Goal: Information Seeking & Learning: Check status

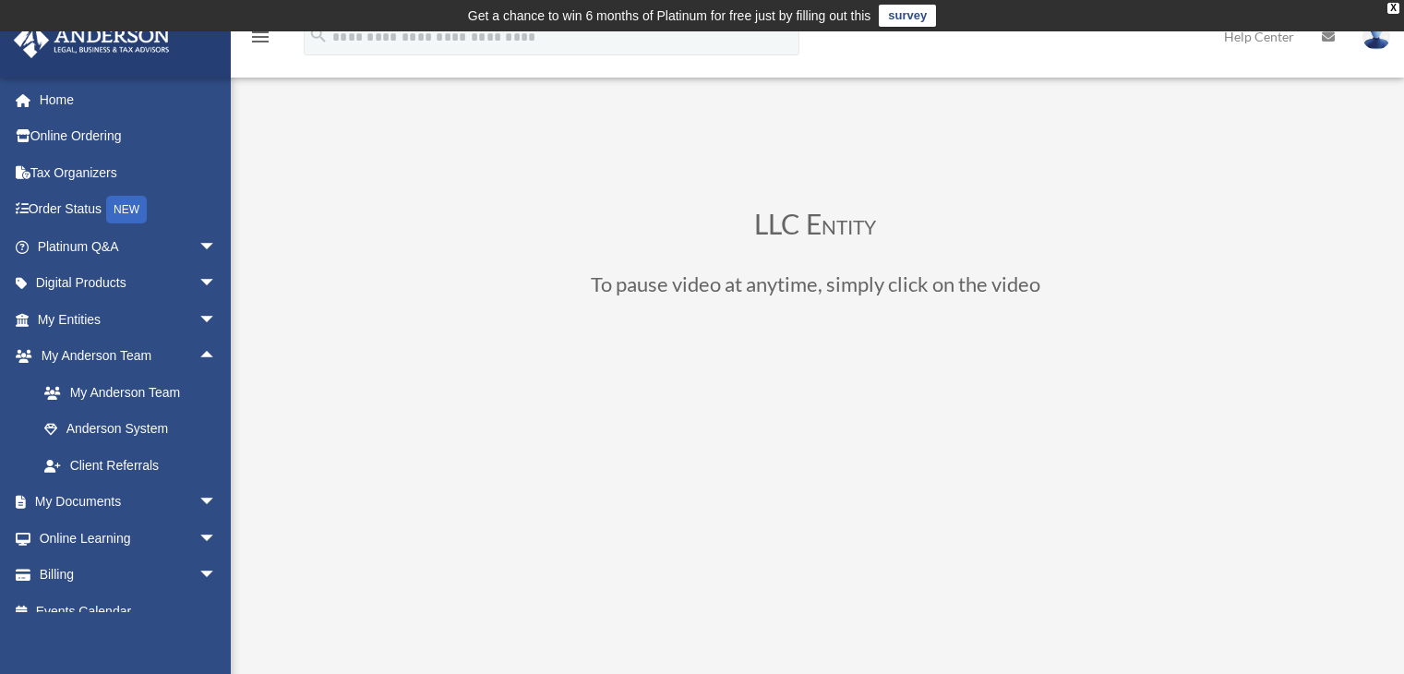
scroll to position [238, 0]
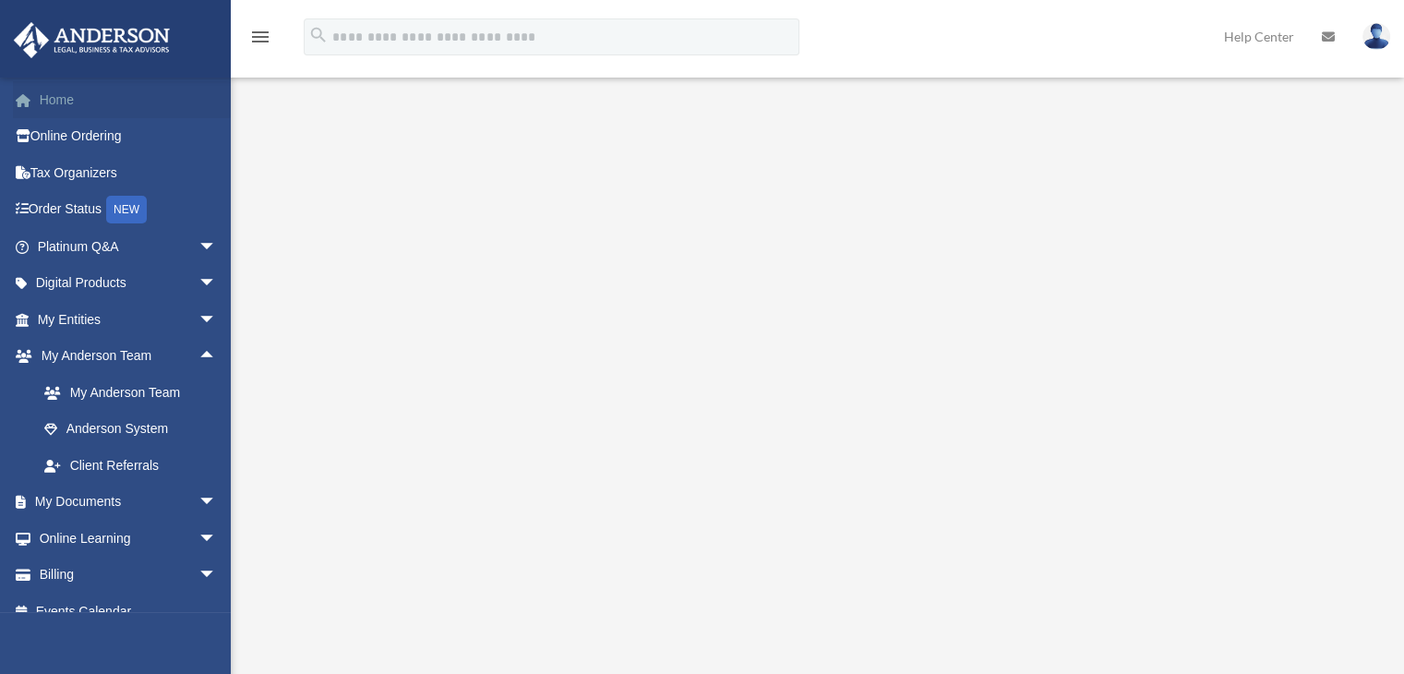
click at [66, 97] on link "Home" at bounding box center [129, 99] width 232 height 37
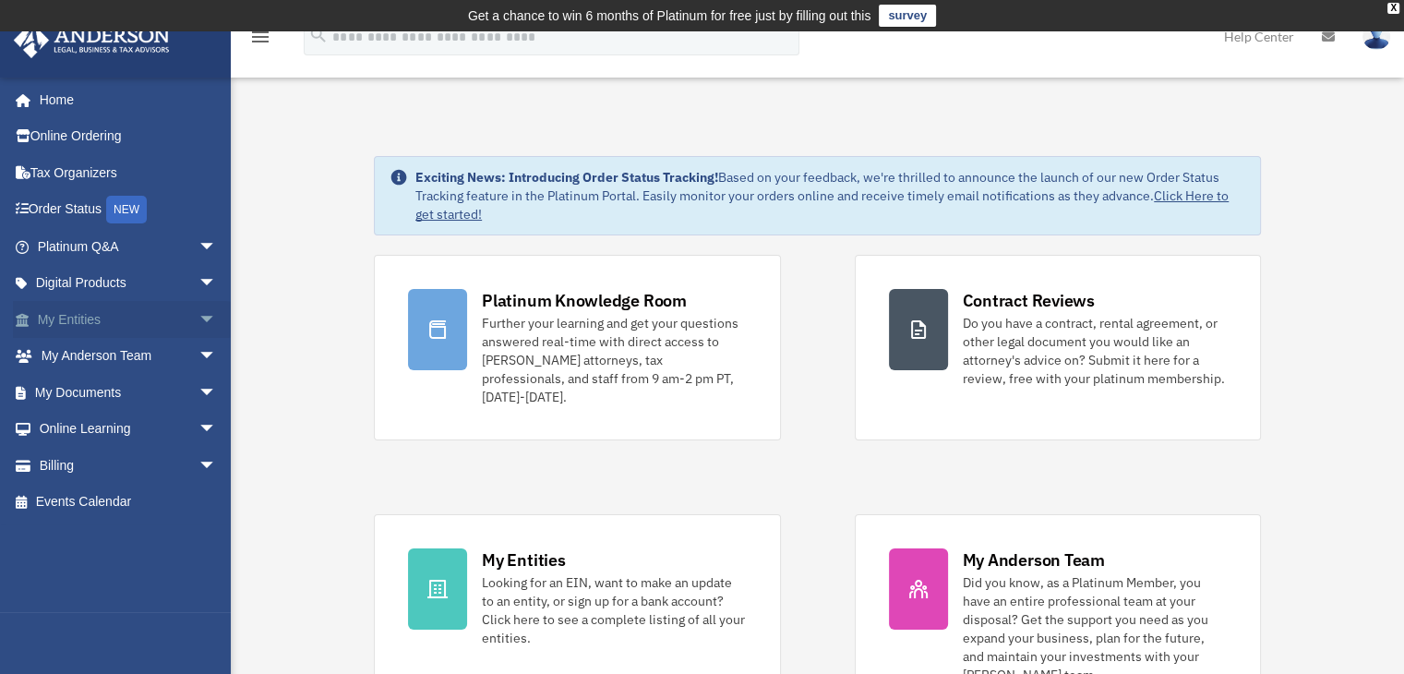
click at [198, 313] on span "arrow_drop_down" at bounding box center [216, 320] width 37 height 38
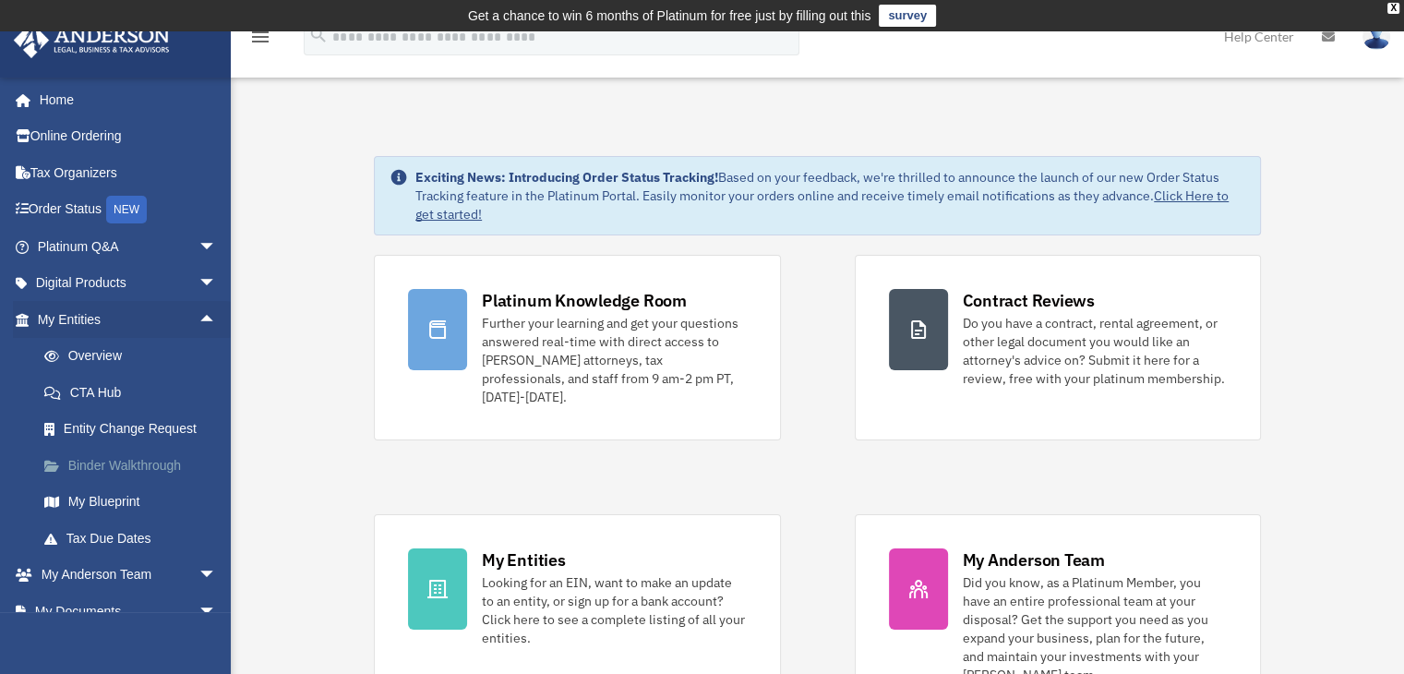
click at [90, 459] on link "Binder Walkthrough" at bounding box center [135, 465] width 219 height 37
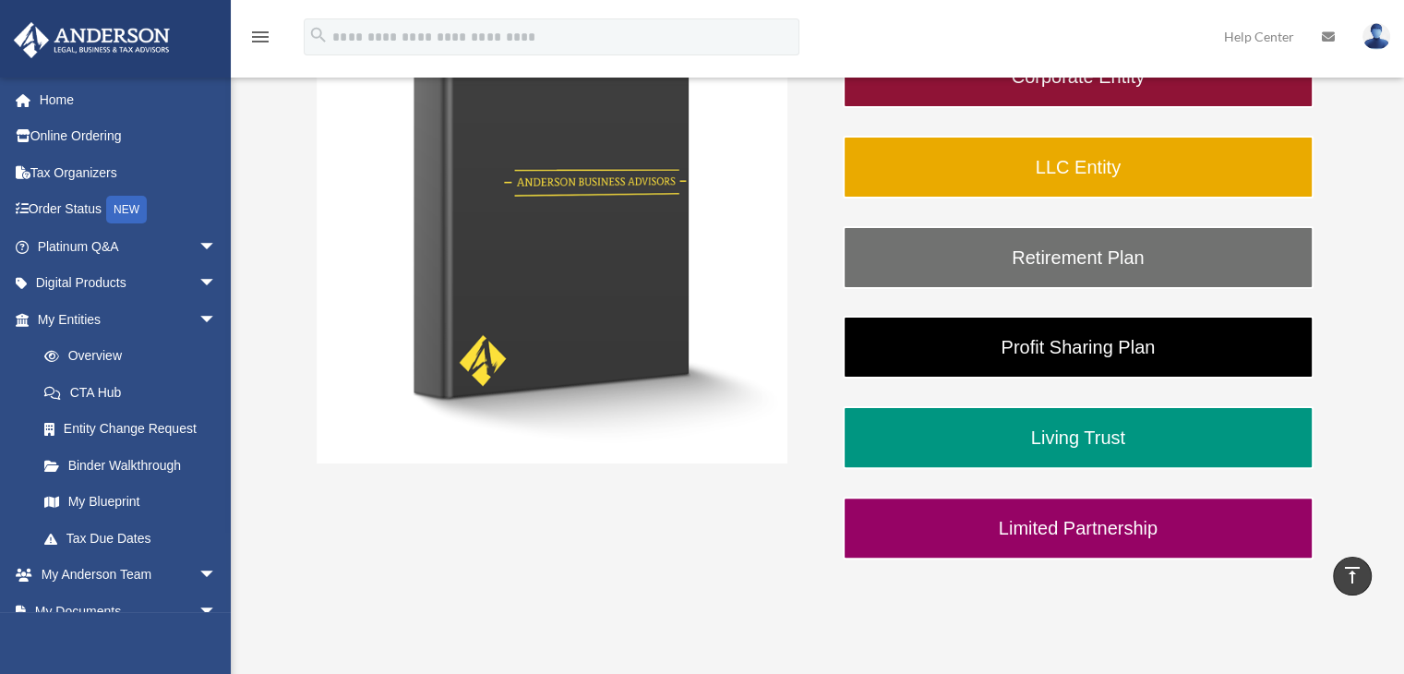
scroll to position [418, 0]
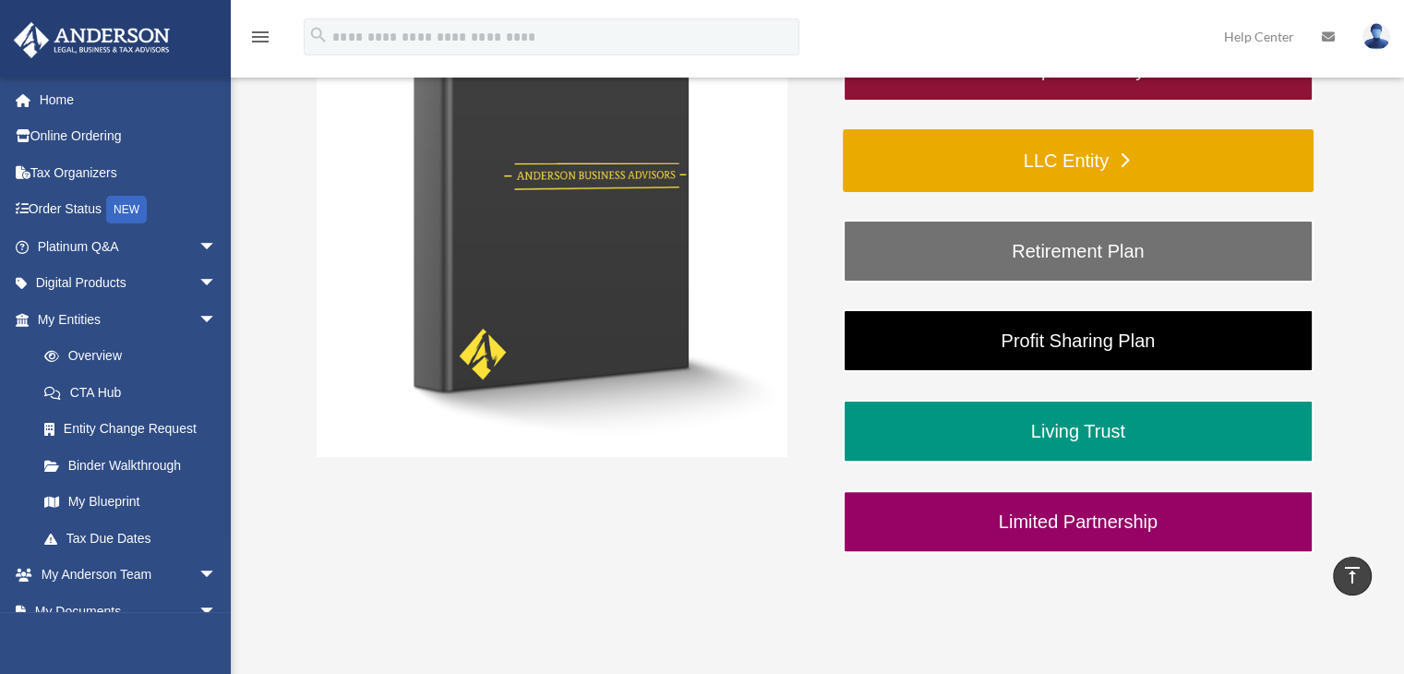
click at [1071, 160] on link "LLC Entity" at bounding box center [1078, 160] width 471 height 63
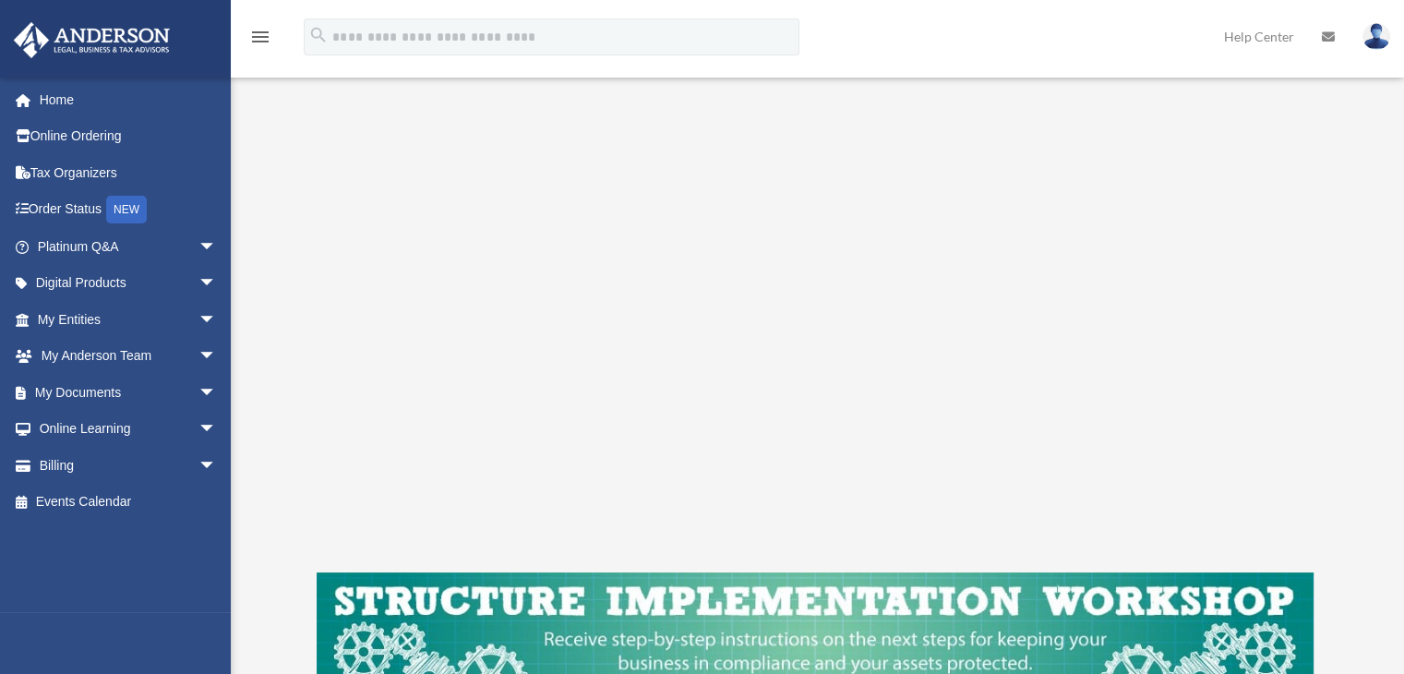
scroll to position [359, 0]
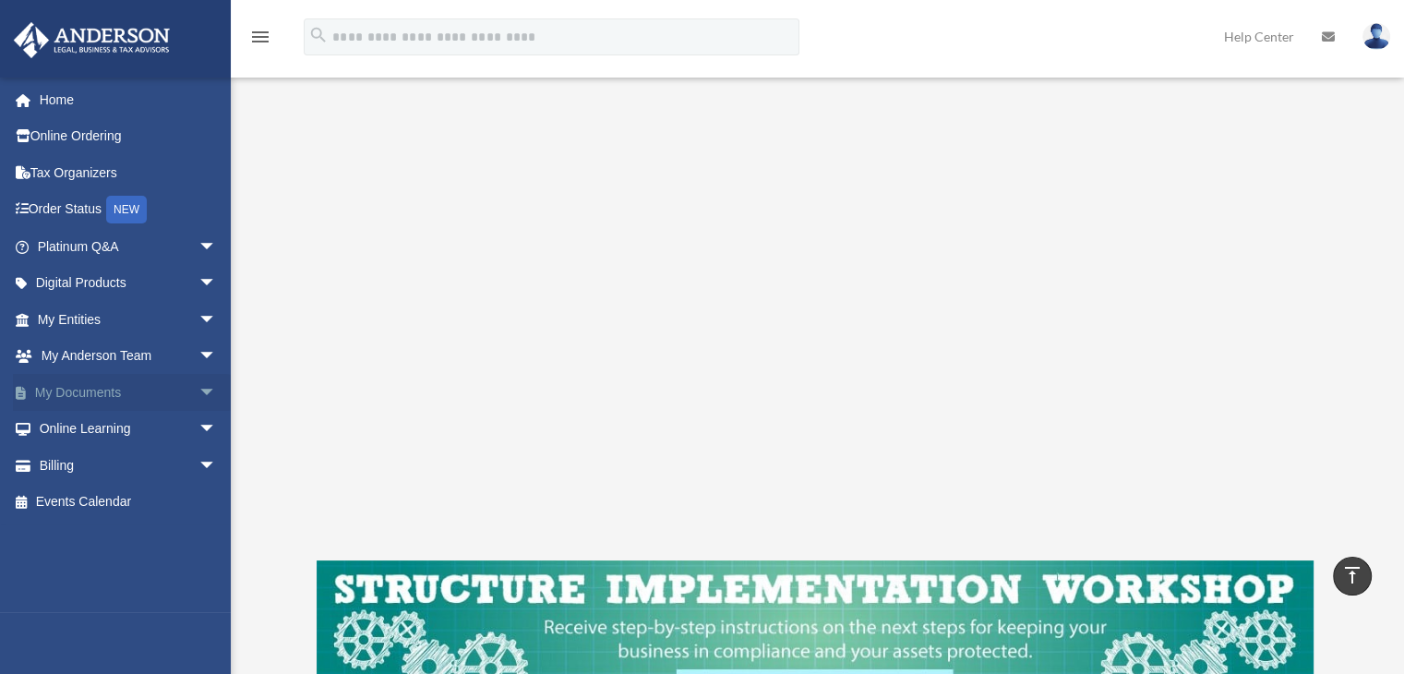
click at [198, 397] on span "arrow_drop_down" at bounding box center [216, 393] width 37 height 38
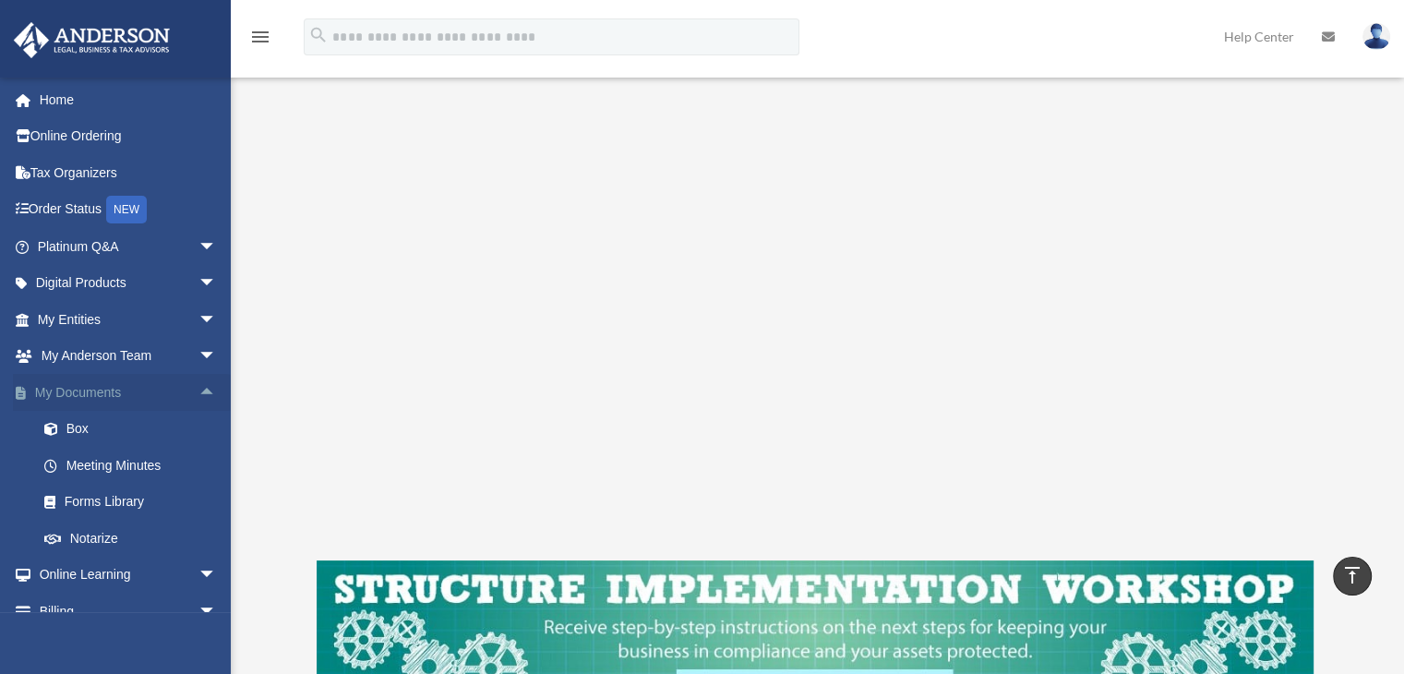
click at [88, 392] on link "My Documents arrow_drop_up" at bounding box center [129, 392] width 232 height 37
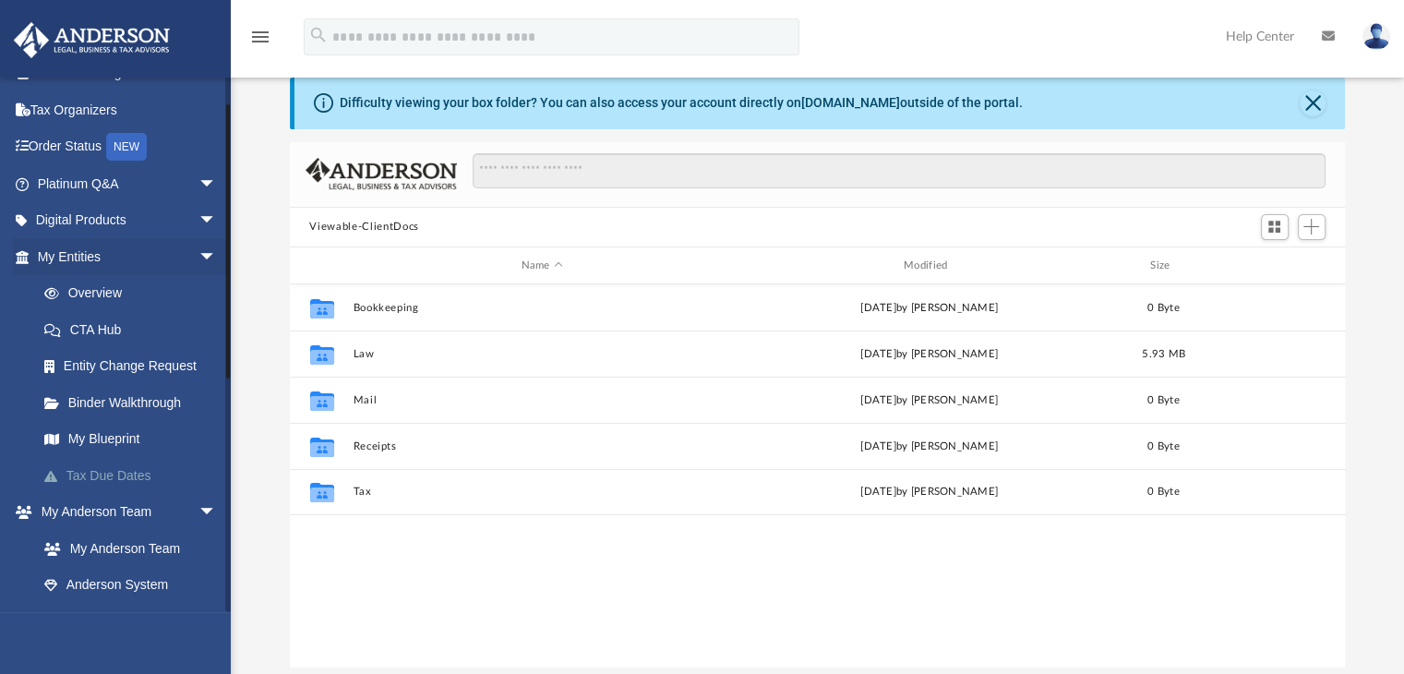
scroll to position [81, 0]
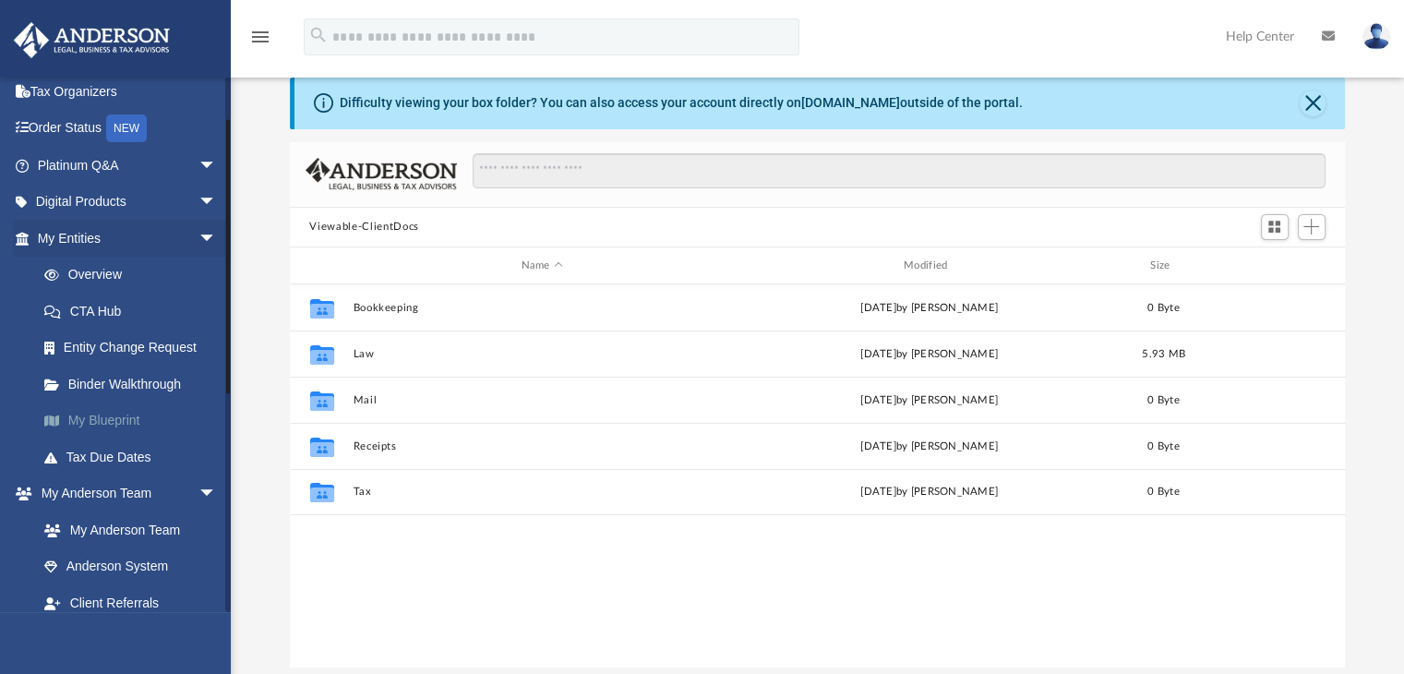
click at [100, 414] on link "My Blueprint" at bounding box center [135, 420] width 219 height 37
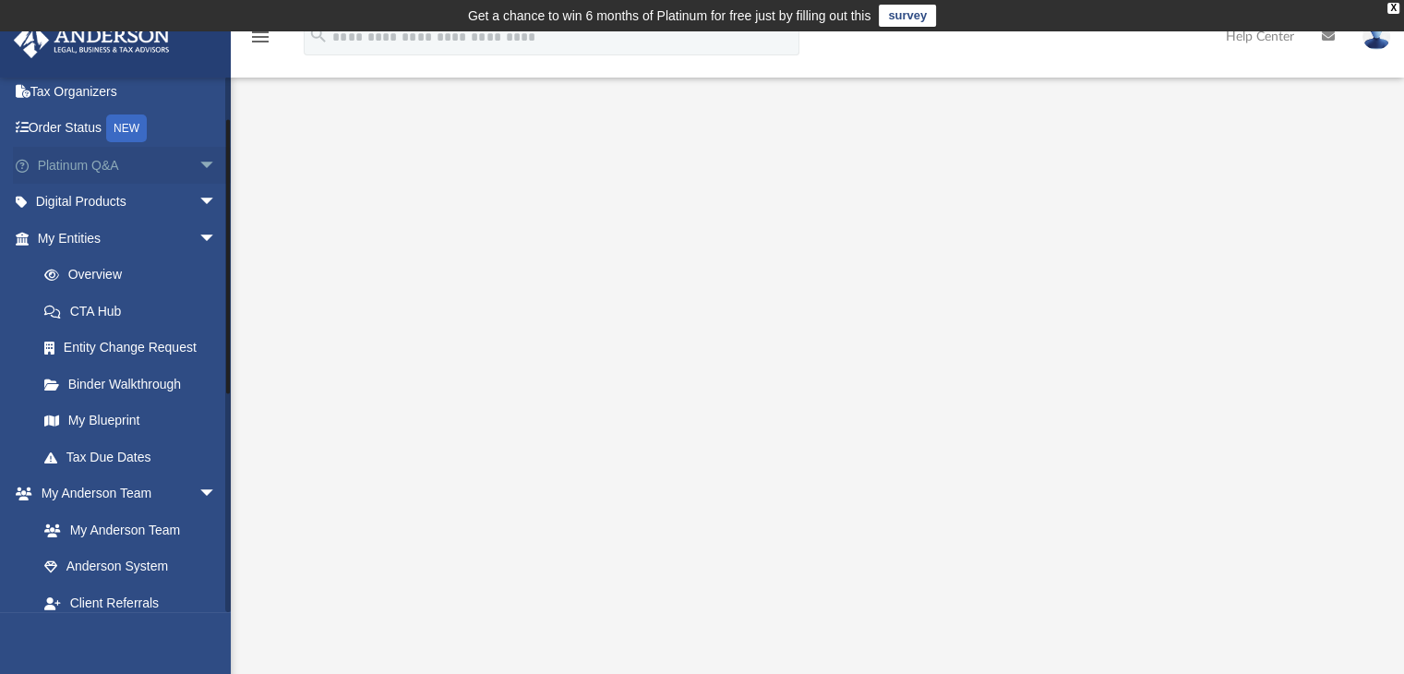
click at [198, 163] on span "arrow_drop_down" at bounding box center [216, 166] width 37 height 38
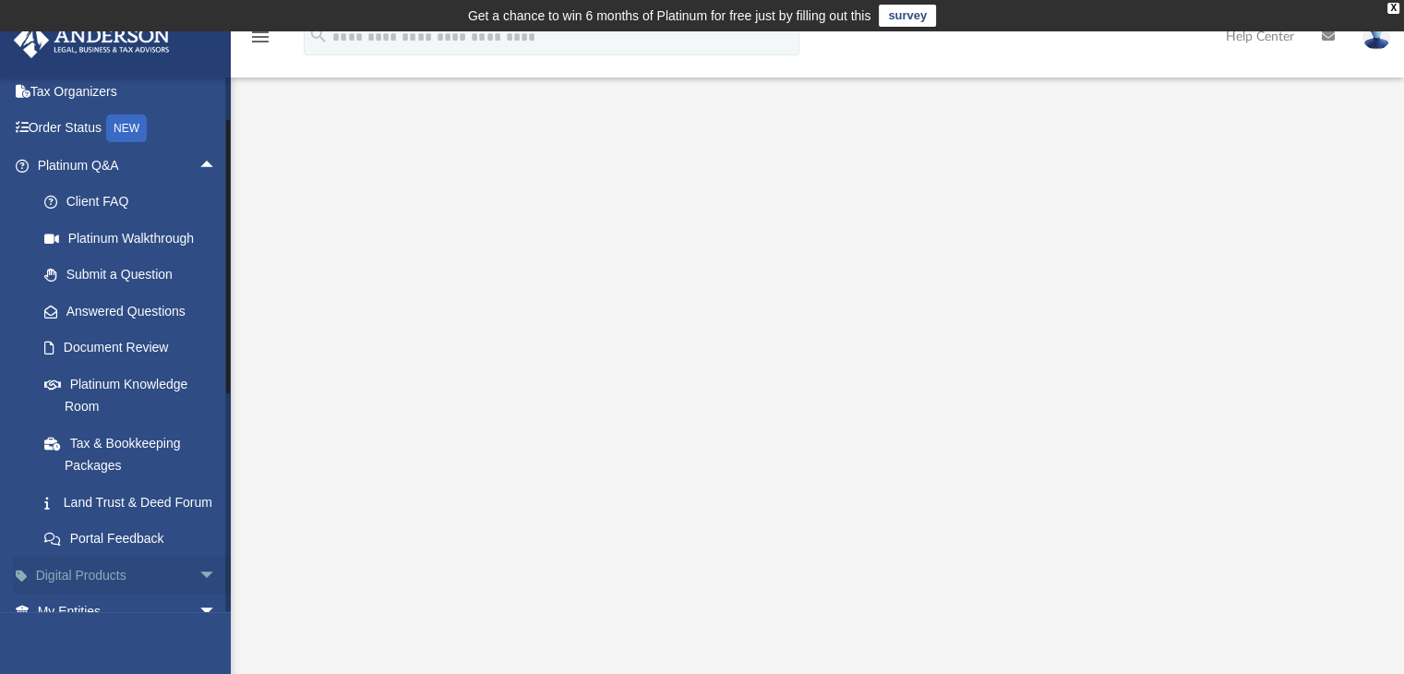
click at [198, 594] on span "arrow_drop_down" at bounding box center [216, 575] width 37 height 38
click at [198, 594] on span "arrow_drop_up" at bounding box center [216, 575] width 37 height 38
click at [198, 594] on span "arrow_drop_down" at bounding box center [216, 575] width 37 height 38
click at [198, 594] on span "arrow_drop_up" at bounding box center [216, 575] width 37 height 38
click at [198, 163] on span "arrow_drop_up" at bounding box center [216, 166] width 37 height 38
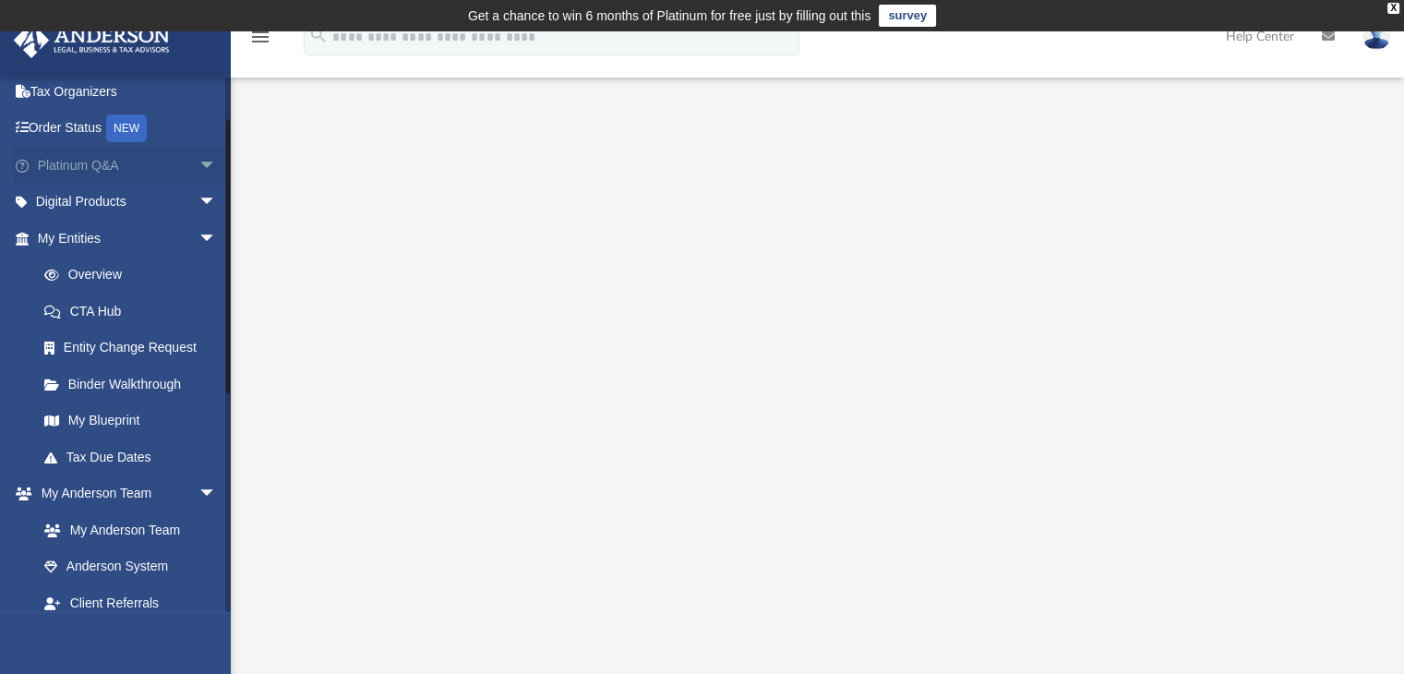
click at [198, 163] on span "arrow_drop_down" at bounding box center [216, 166] width 37 height 38
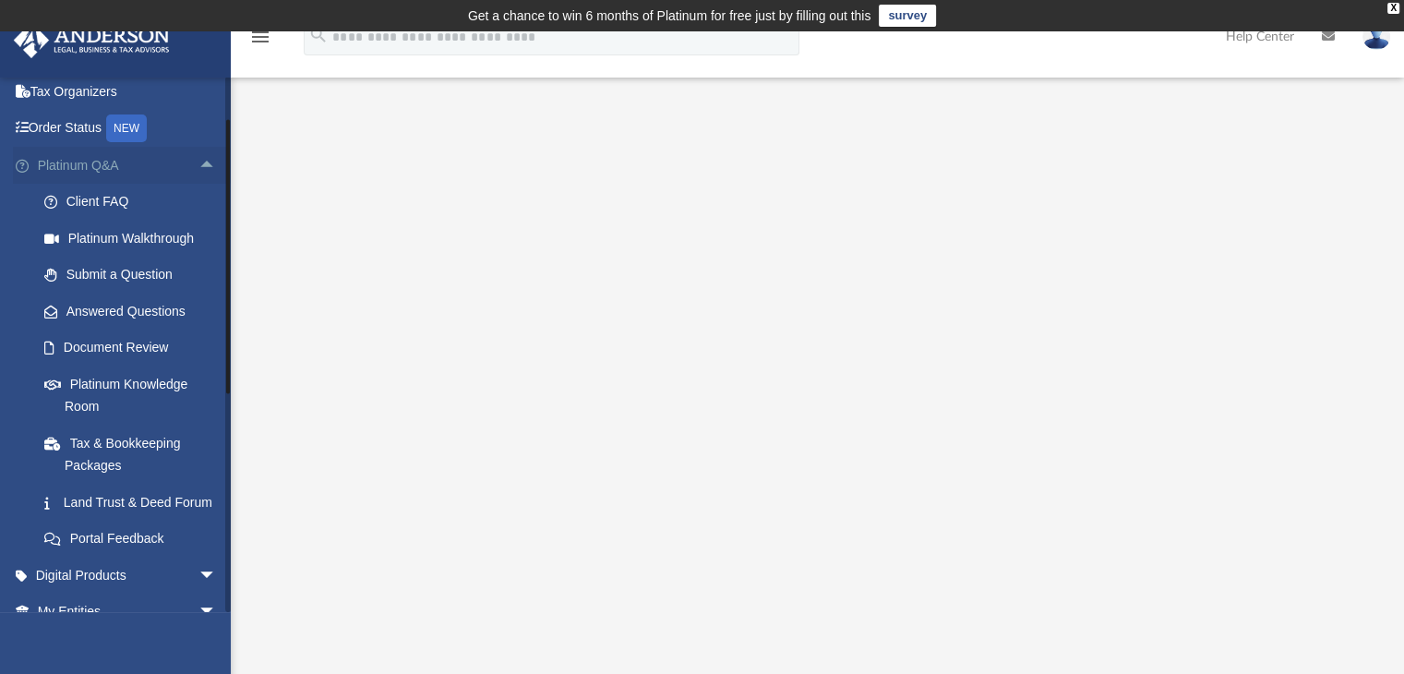
click at [198, 163] on span "arrow_drop_up" at bounding box center [216, 166] width 37 height 38
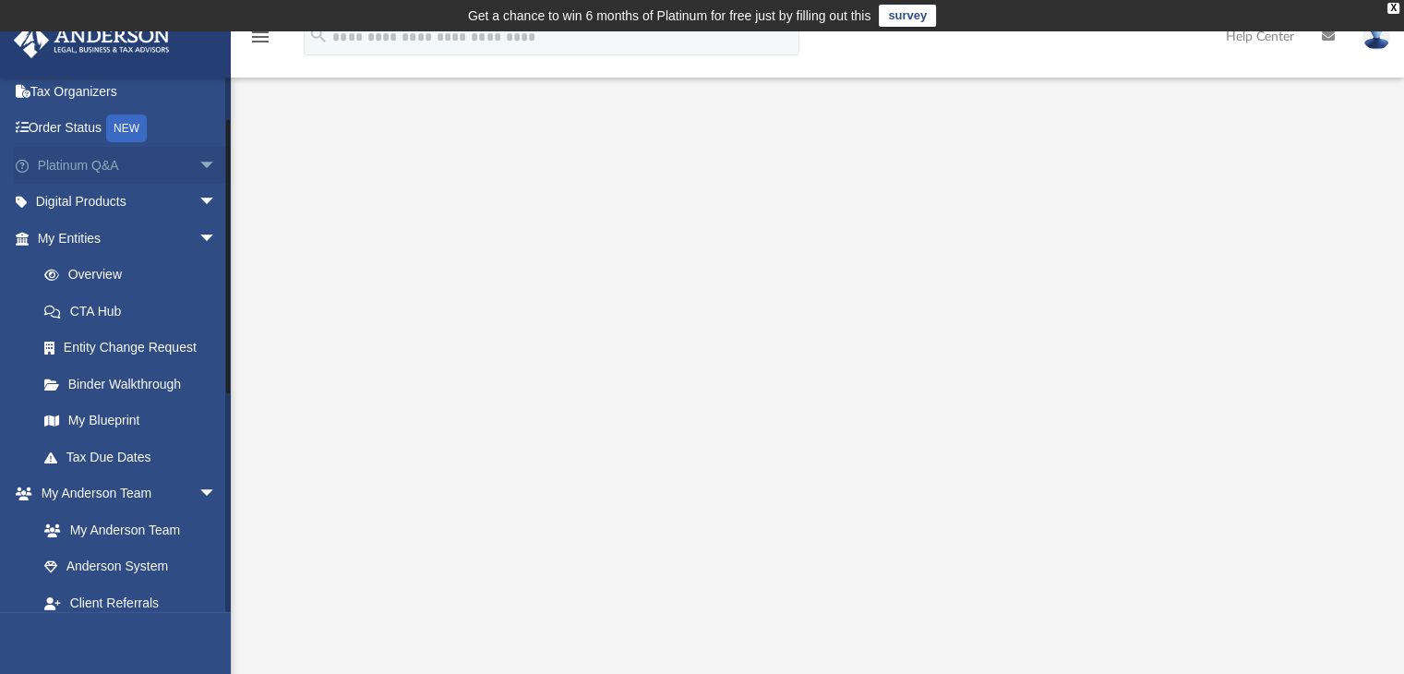
click at [198, 163] on span "arrow_drop_down" at bounding box center [216, 166] width 37 height 38
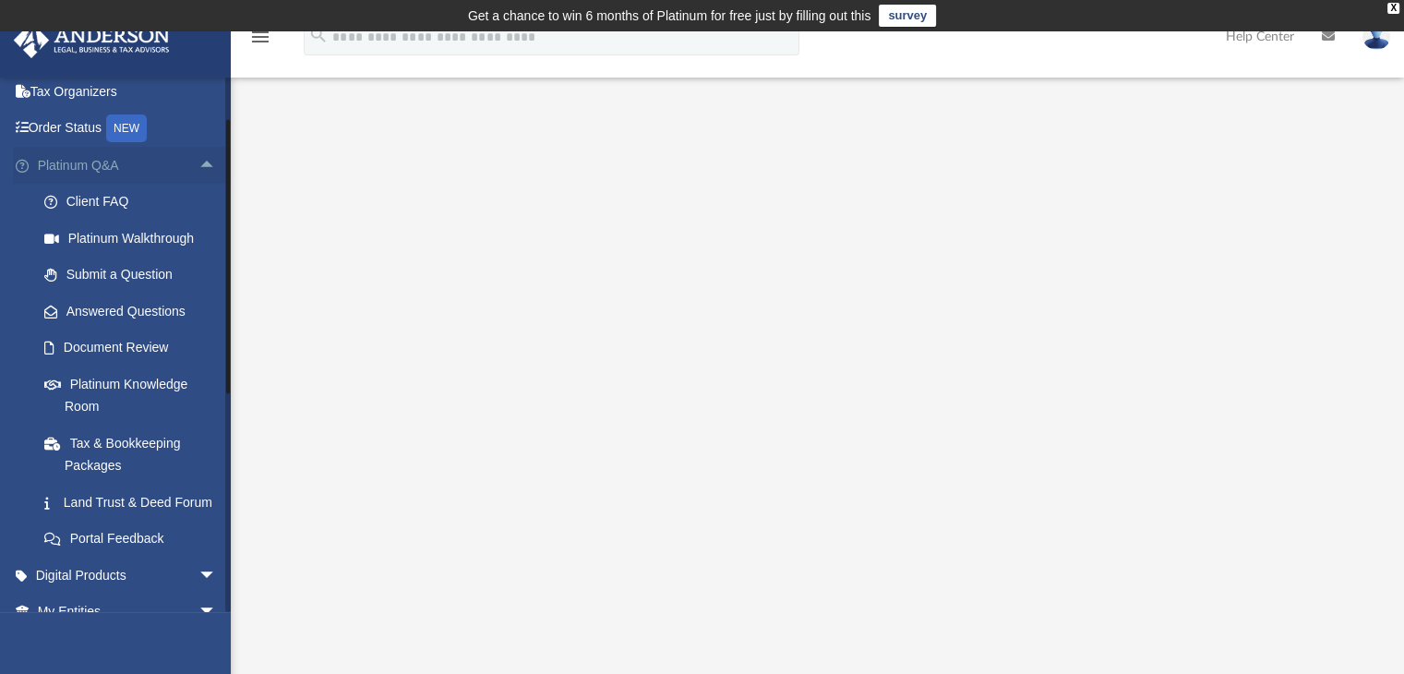
click at [198, 163] on span "arrow_drop_up" at bounding box center [216, 166] width 37 height 38
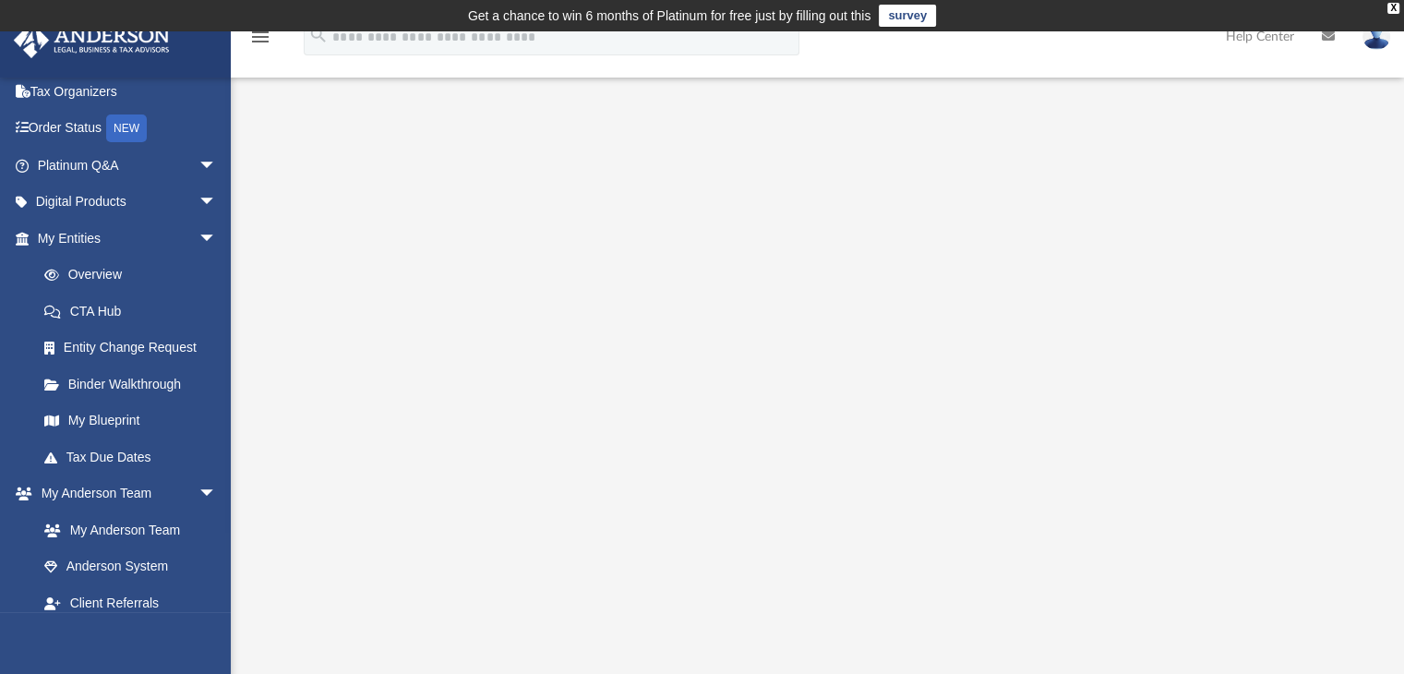
click at [263, 41] on icon "menu" at bounding box center [260, 37] width 22 height 22
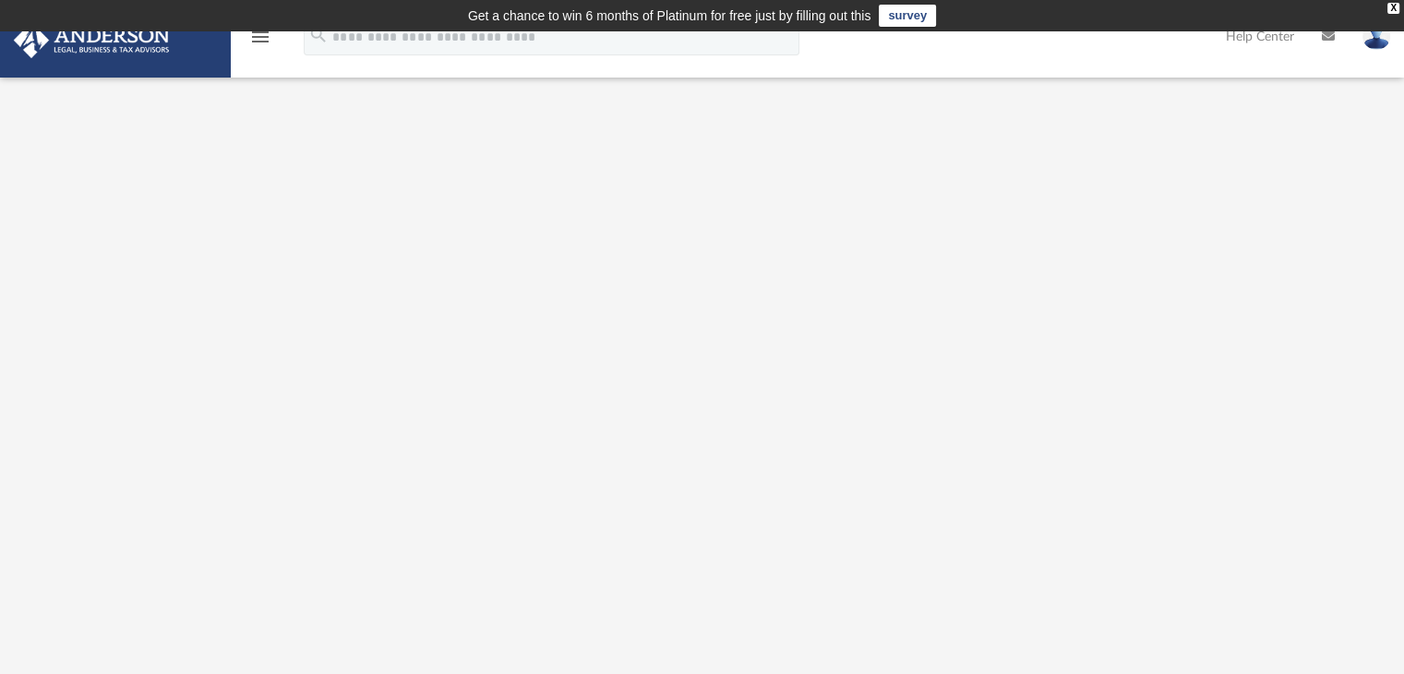
click at [263, 41] on icon "menu" at bounding box center [260, 37] width 22 height 22
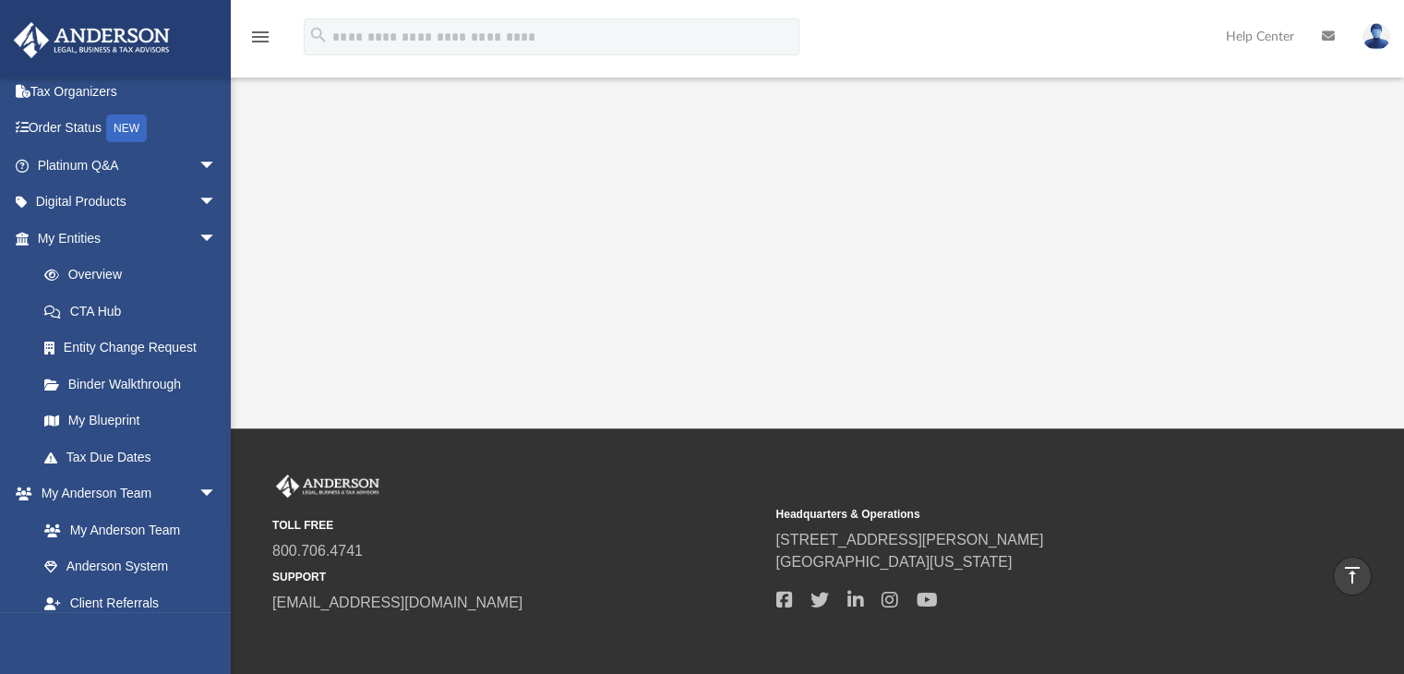
scroll to position [284, 0]
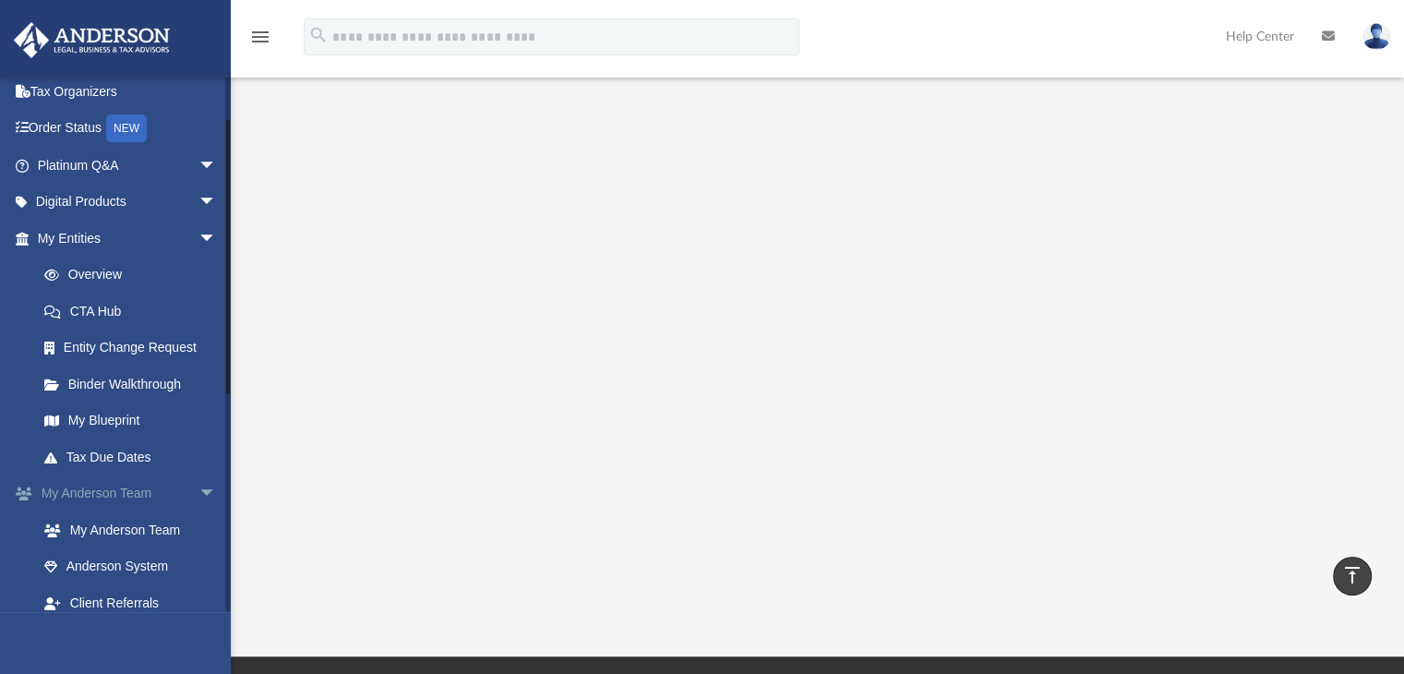
click at [198, 493] on span "arrow_drop_down" at bounding box center [216, 494] width 37 height 38
click at [107, 455] on link "Tax Due Dates" at bounding box center [135, 456] width 219 height 37
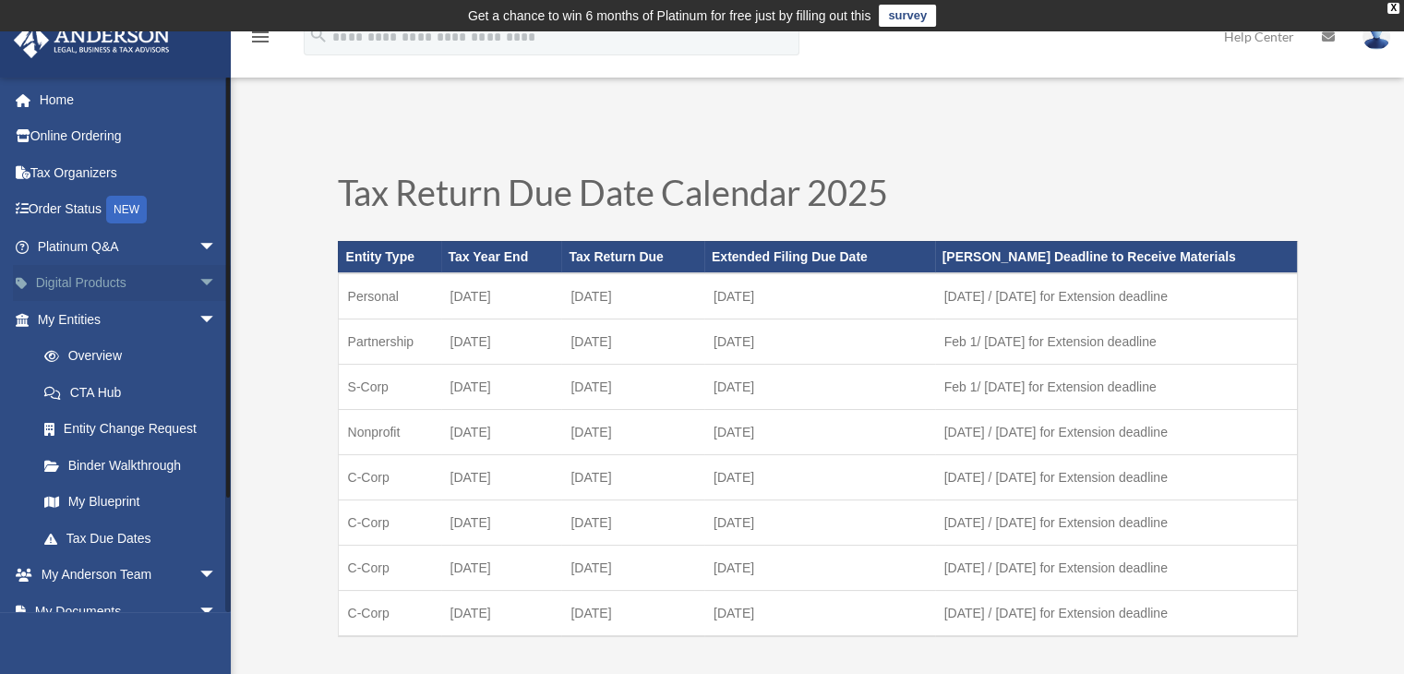
click at [198, 274] on span "arrow_drop_down" at bounding box center [216, 284] width 37 height 38
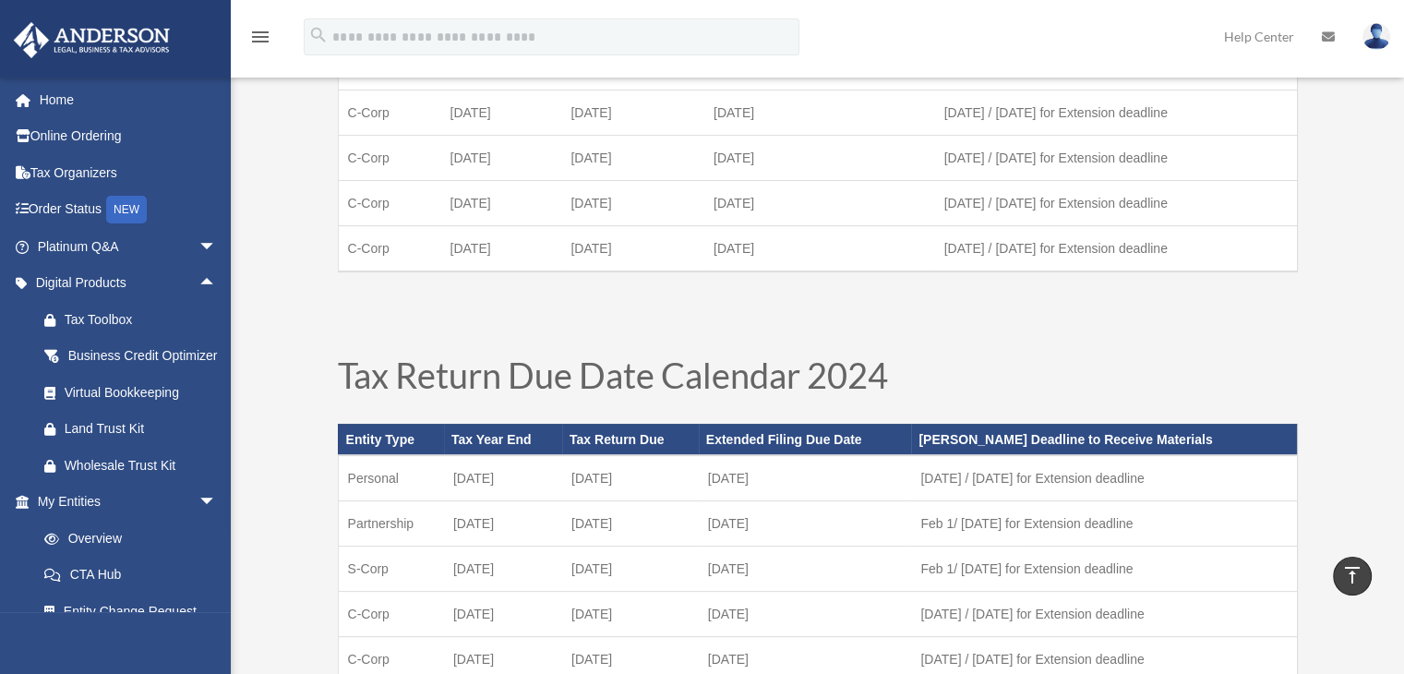
scroll to position [268, 0]
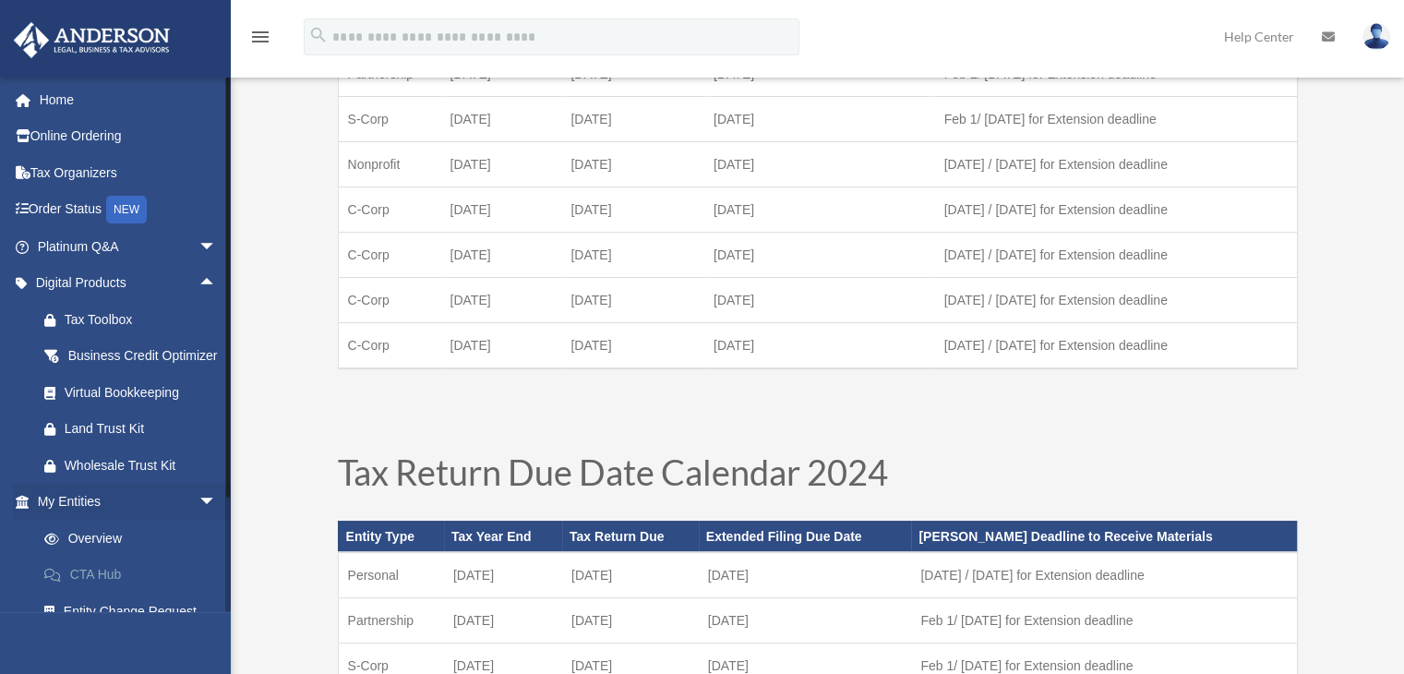
click at [95, 593] on link "CTA Hub" at bounding box center [135, 574] width 219 height 37
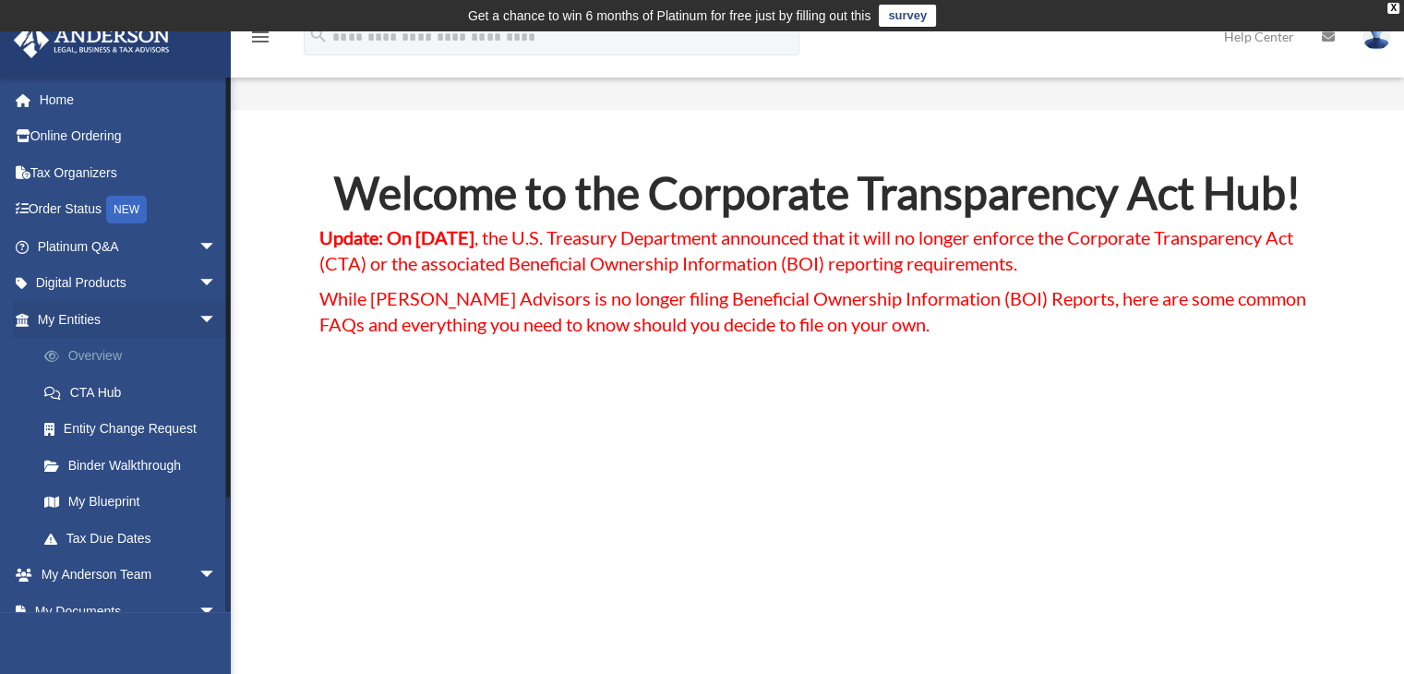
click at [91, 356] on link "Overview" at bounding box center [135, 356] width 219 height 37
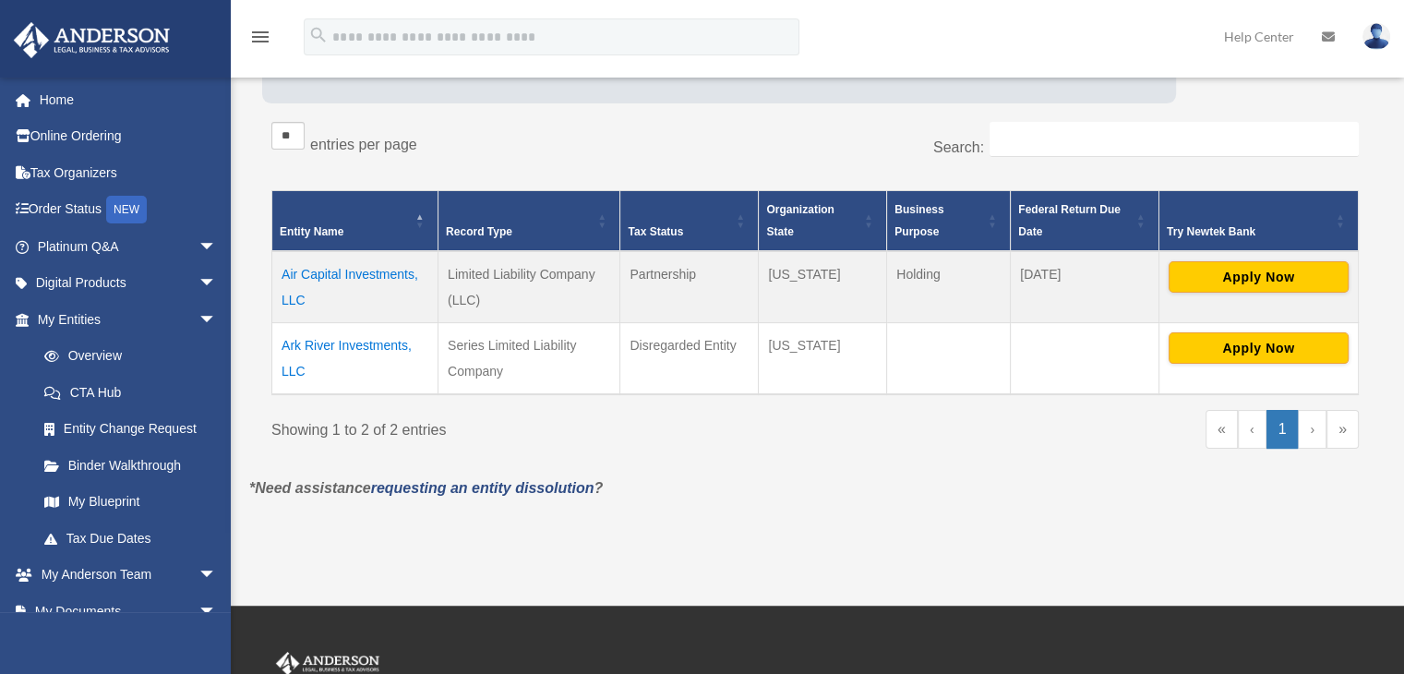
scroll to position [295, 0]
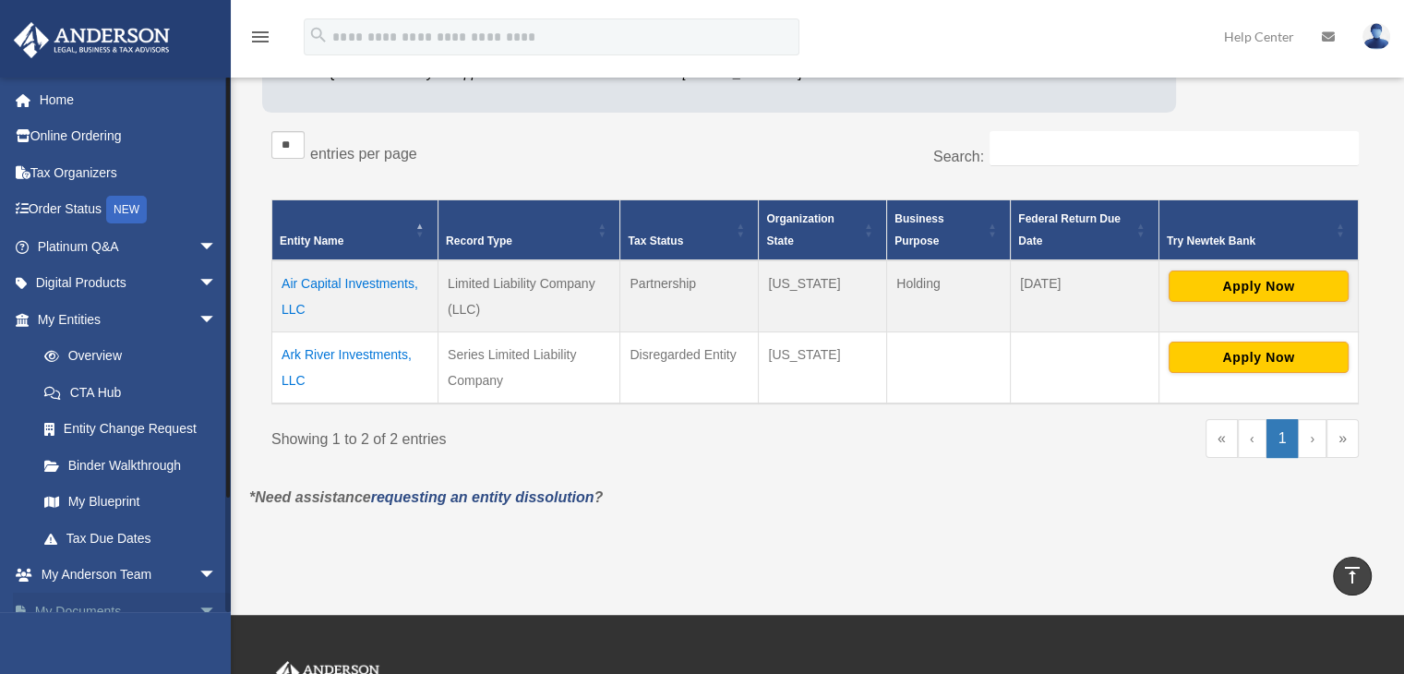
click at [198, 605] on span "arrow_drop_down" at bounding box center [216, 611] width 37 height 38
click at [1135, 492] on p "*Need assistance requesting an entity dissolution ?" at bounding box center [814, 497] width 1159 height 26
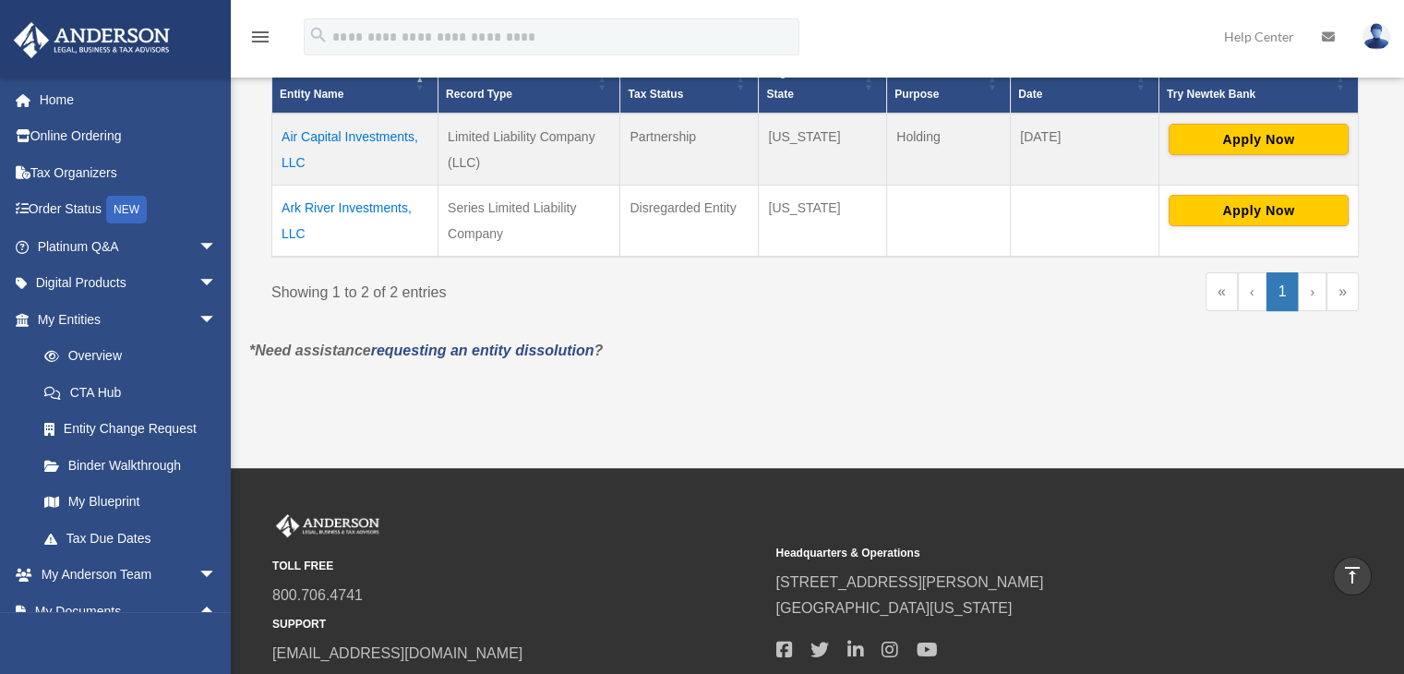
scroll to position [384, 0]
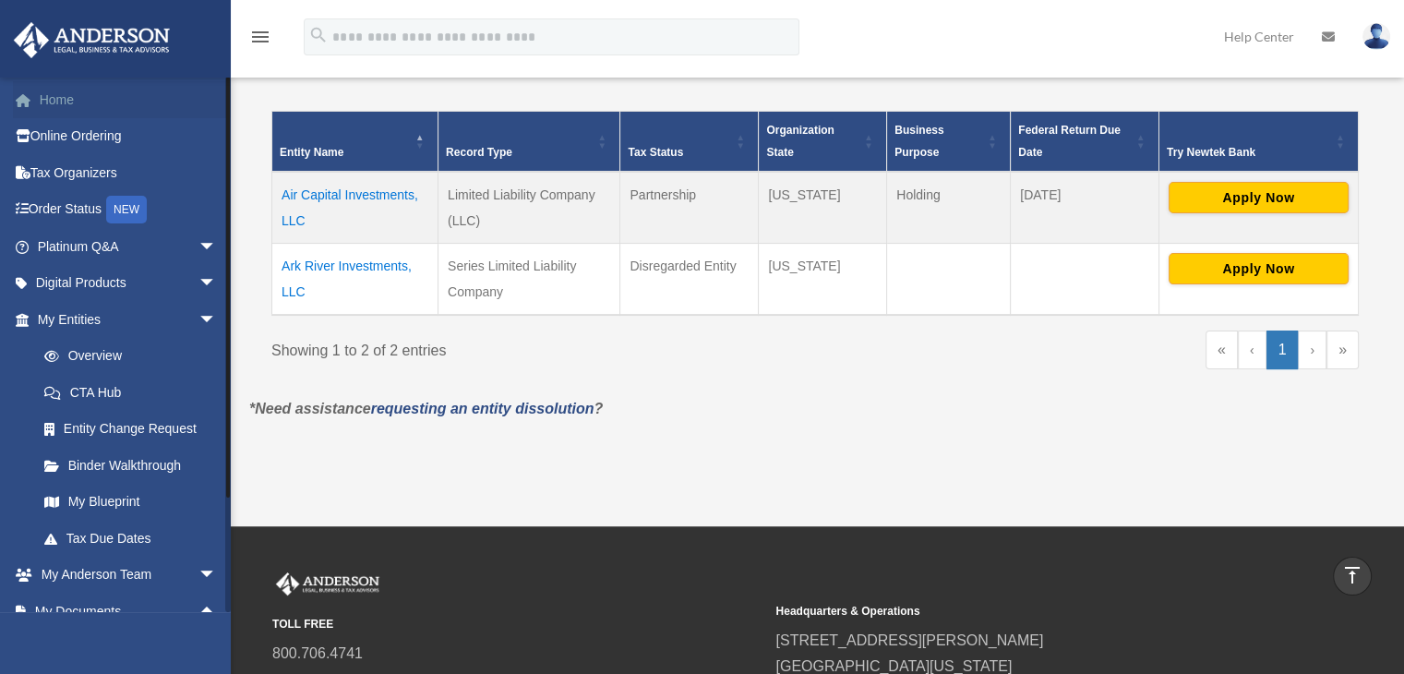
click at [184, 98] on link "Home" at bounding box center [129, 99] width 232 height 37
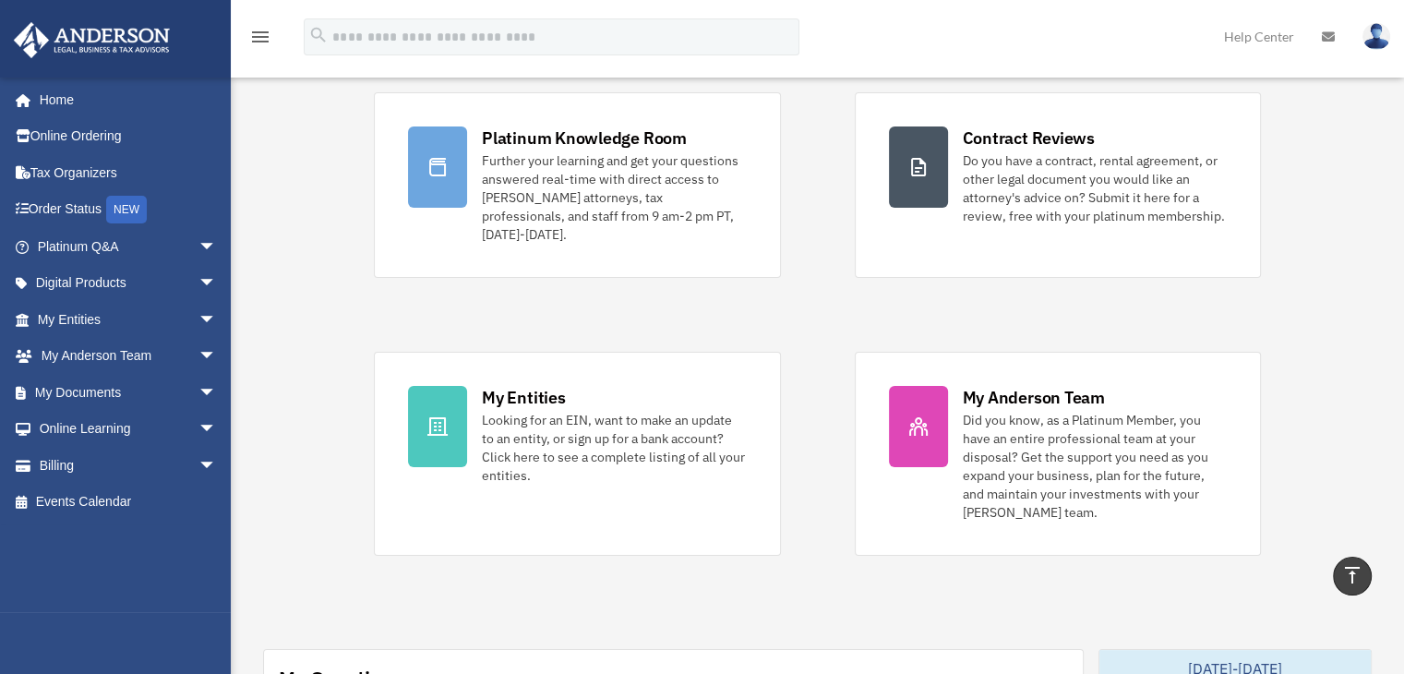
scroll to position [118, 0]
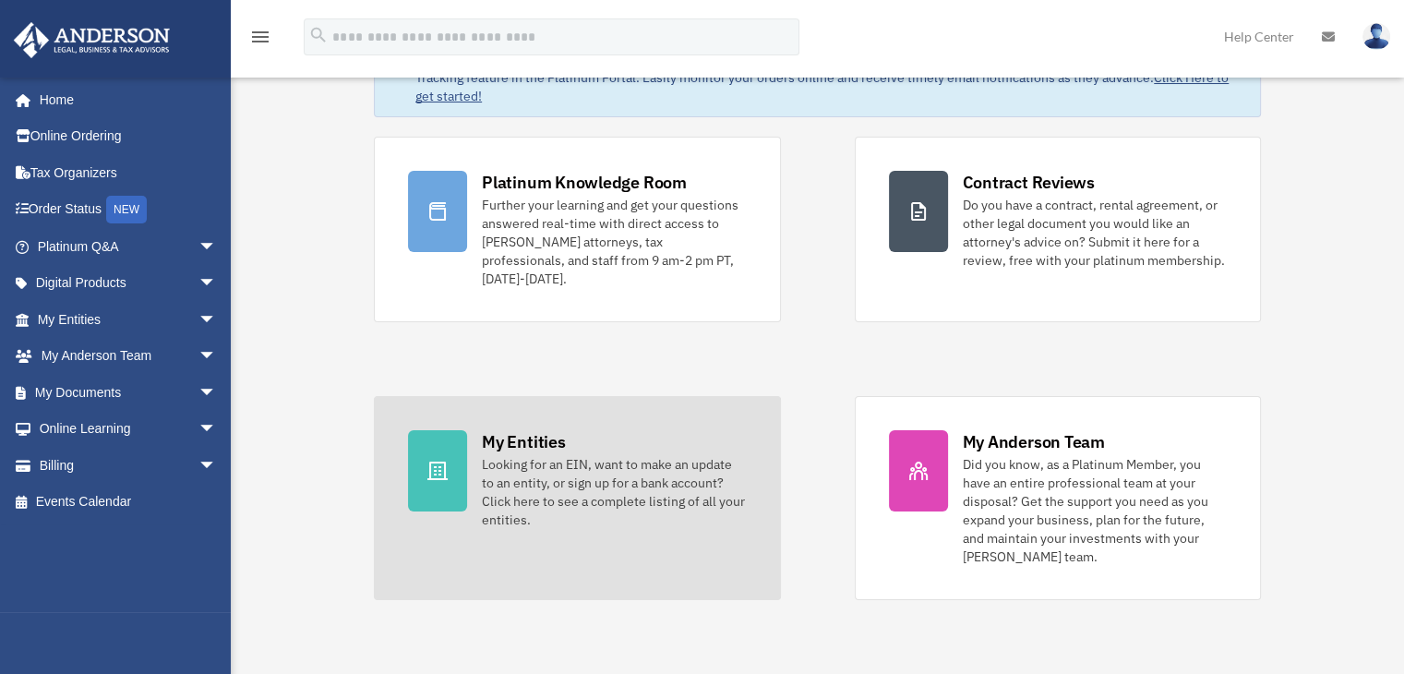
click at [493, 462] on div "Looking for an EIN, want to make an update to an entity, or sign up for a bank …" at bounding box center [614, 492] width 264 height 74
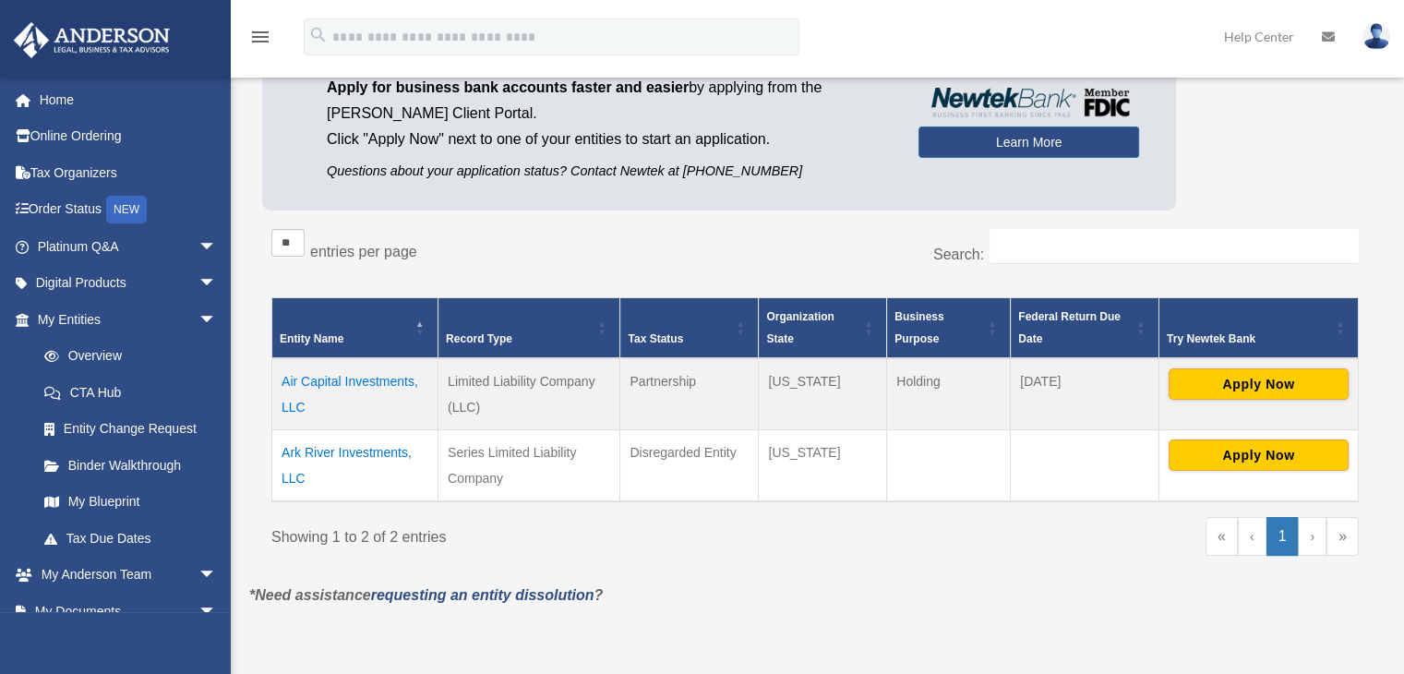
scroll to position [217, 0]
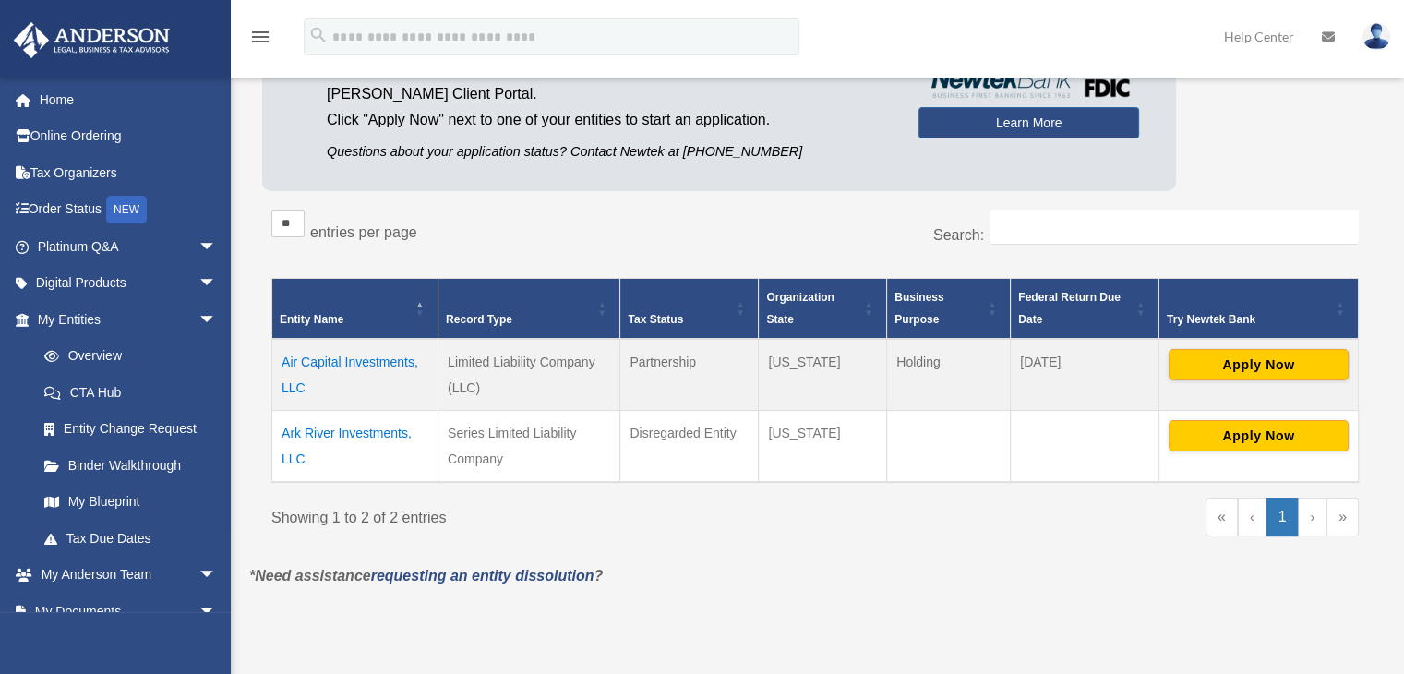
click at [310, 429] on td "Ark River Investments, LLC" at bounding box center [355, 446] width 166 height 72
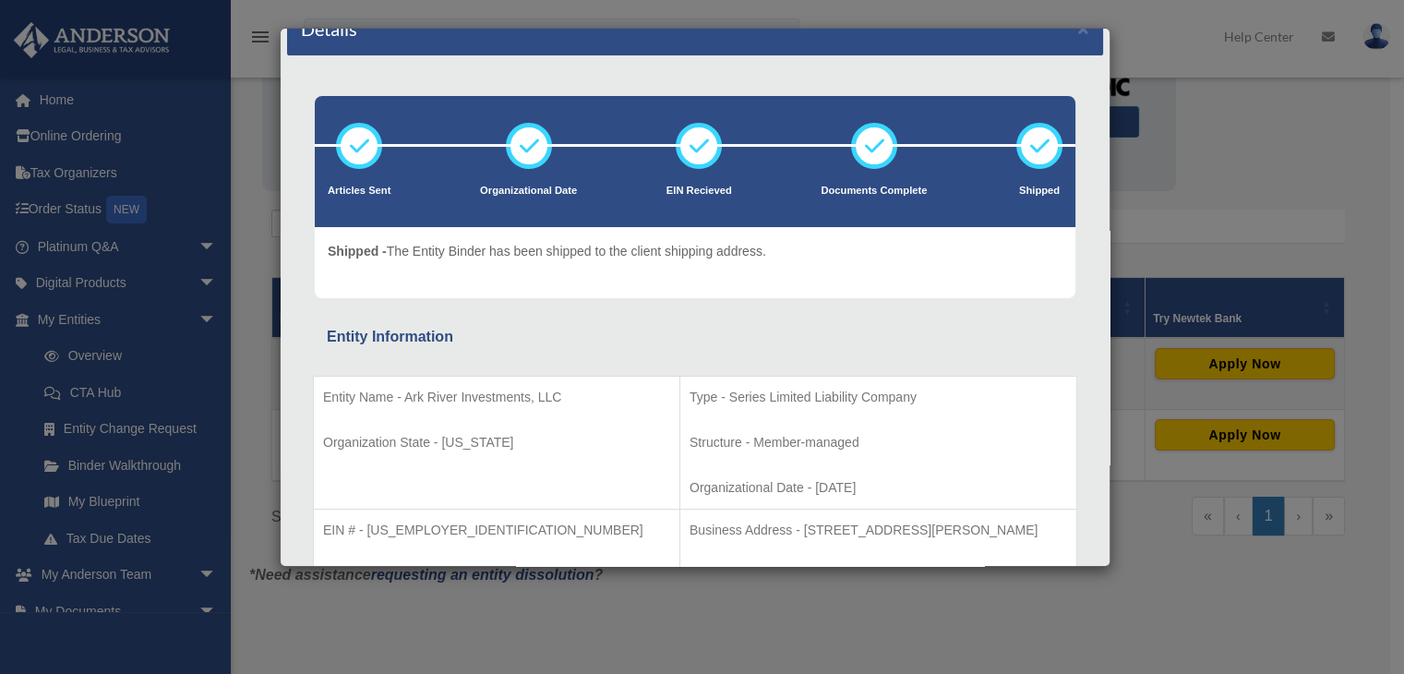
scroll to position [0, 0]
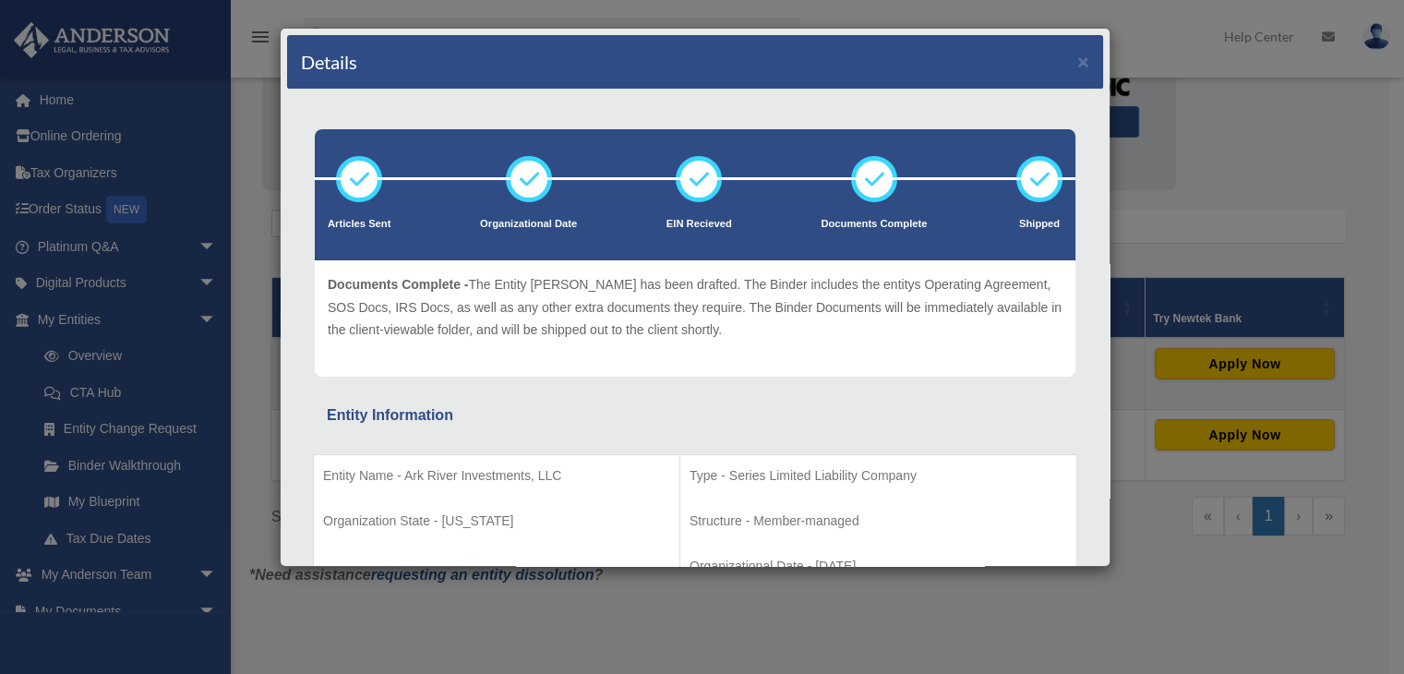
click at [1249, 142] on div "Details × Articles Sent Organizational Date" at bounding box center [702, 337] width 1404 height 674
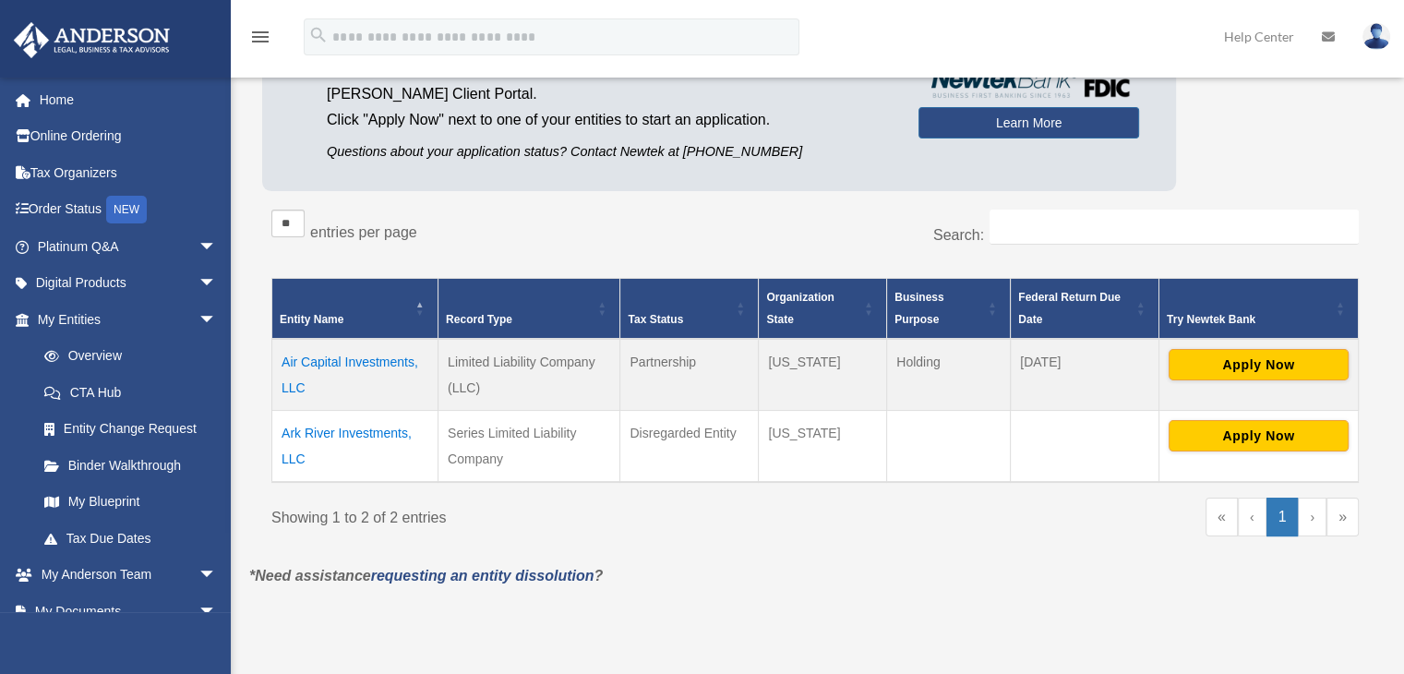
click at [305, 357] on td "Air Capital Investments, LLC" at bounding box center [355, 375] width 166 height 72
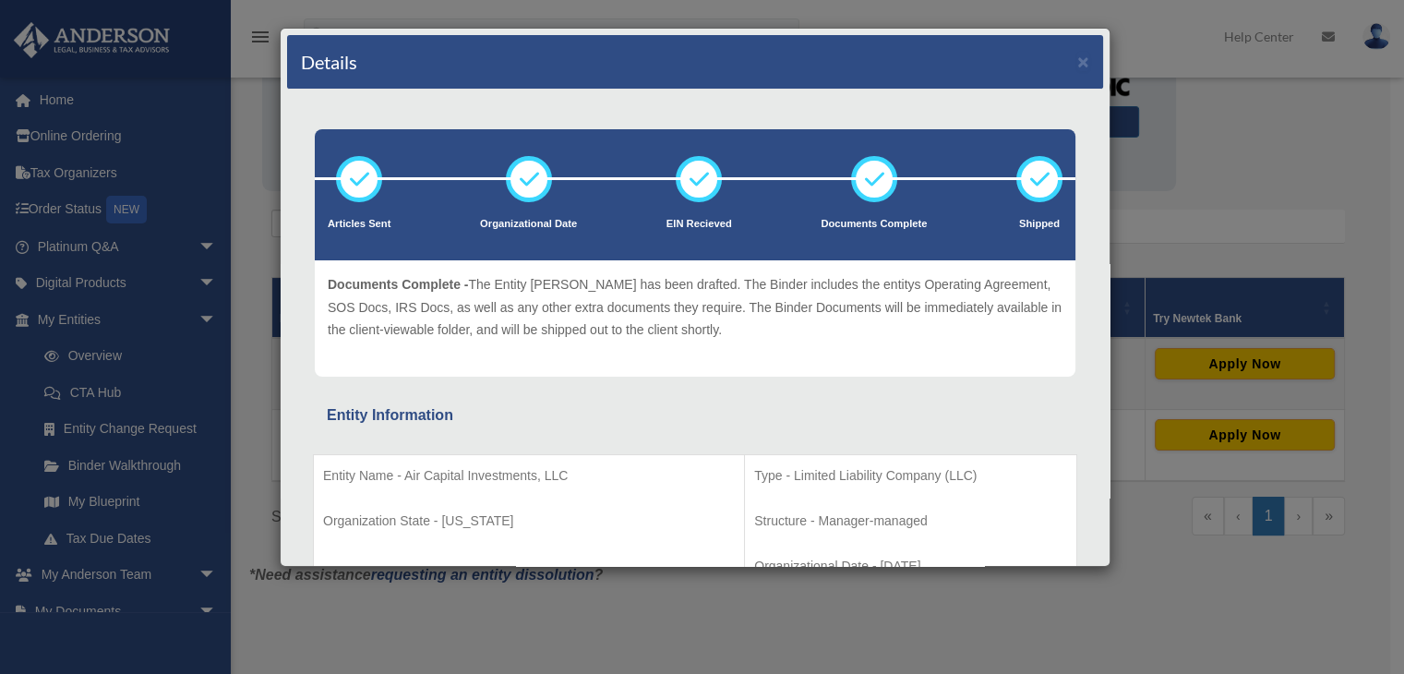
click at [1208, 178] on div "Details × Articles Sent Organizational Date" at bounding box center [702, 337] width 1404 height 674
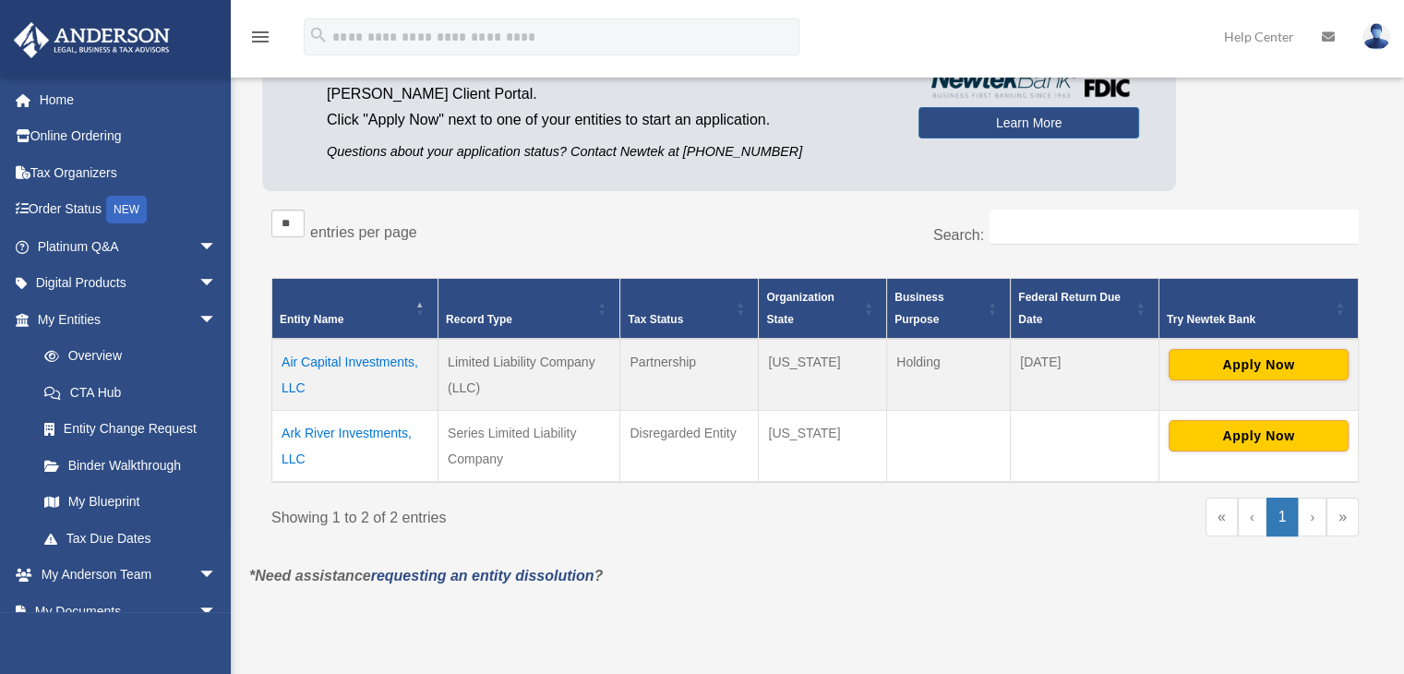
click at [325, 359] on td "Air Capital Investments, LLC" at bounding box center [355, 375] width 166 height 72
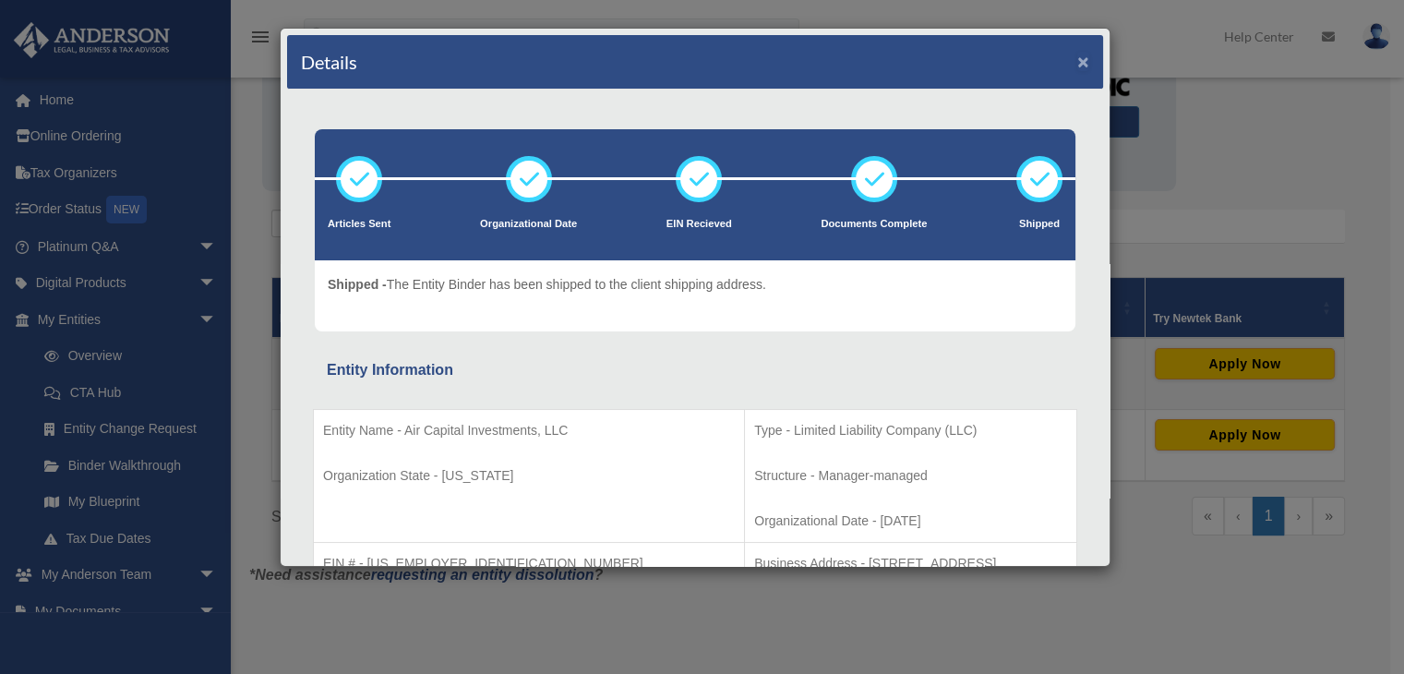
click at [1077, 66] on button "×" at bounding box center [1083, 61] width 12 height 19
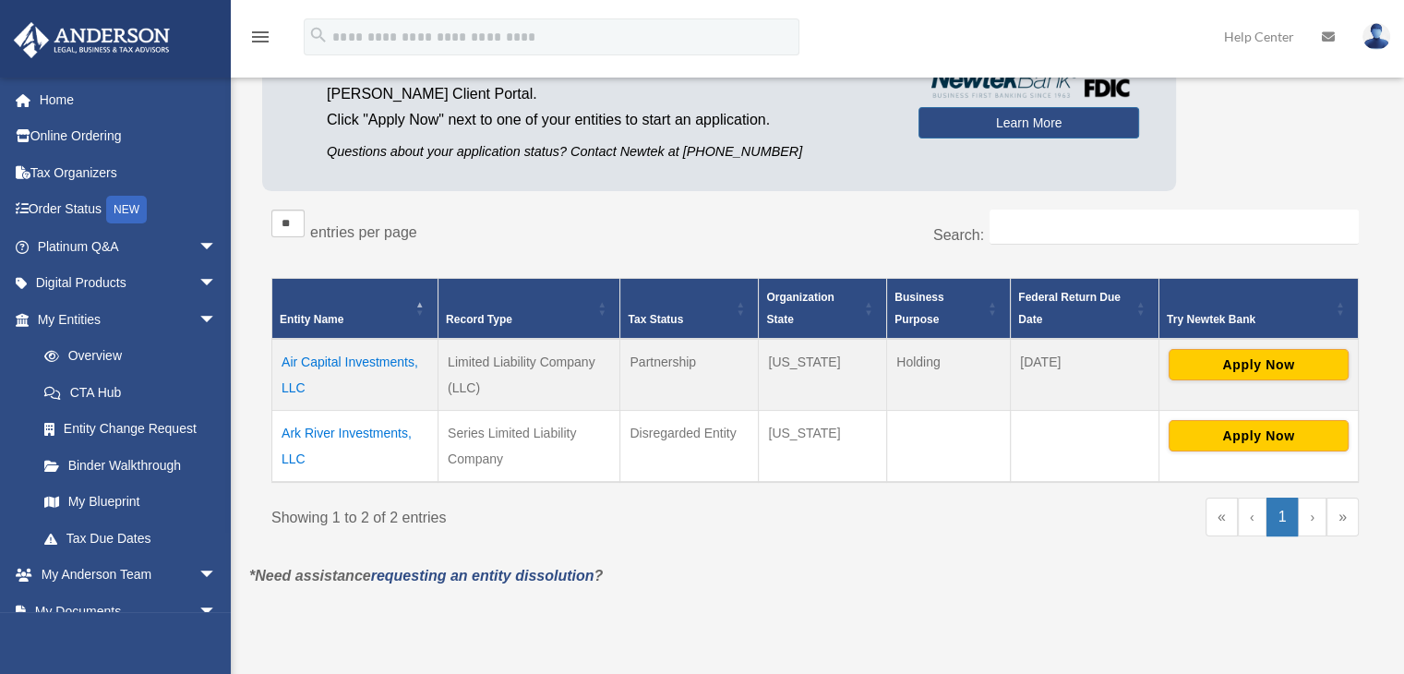
click at [347, 433] on td "Ark River Investments, LLC" at bounding box center [355, 446] width 166 height 72
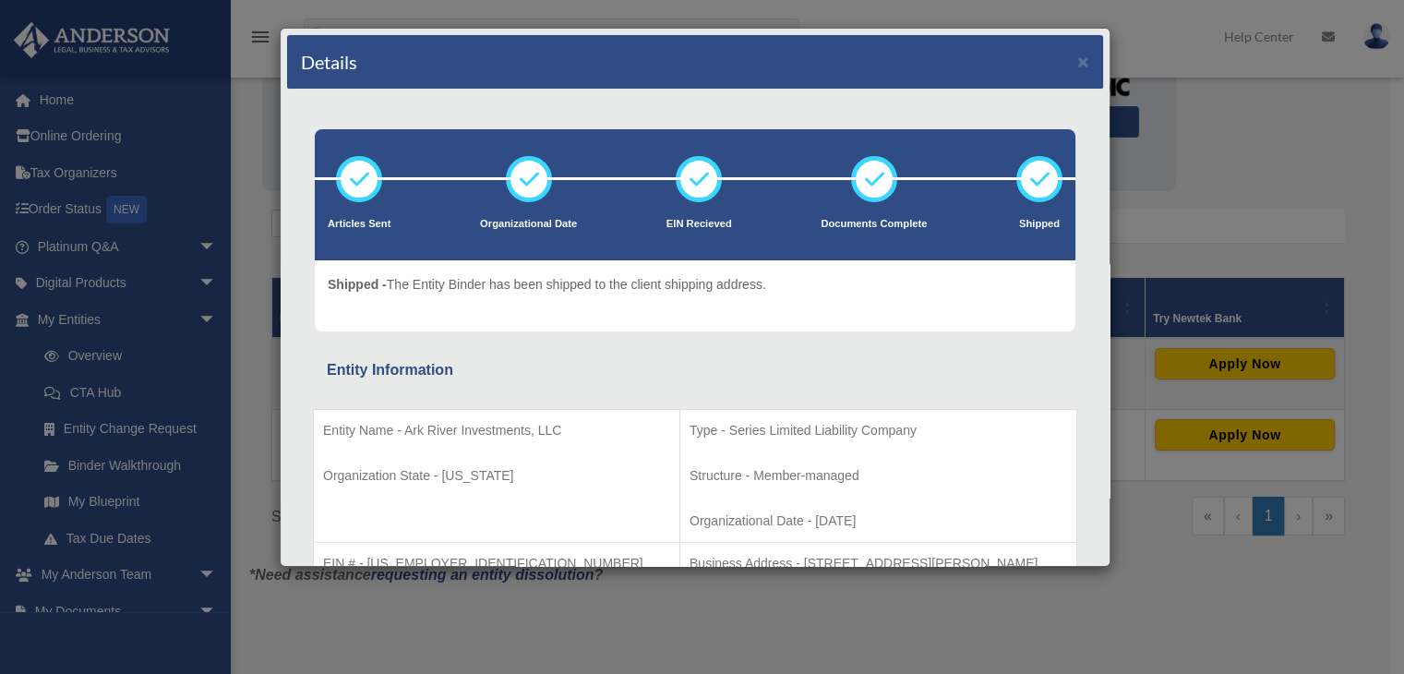
click at [1196, 190] on div "Details × Articles Sent Organizational Date" at bounding box center [702, 337] width 1404 height 674
